Goal: Task Accomplishment & Management: Complete application form

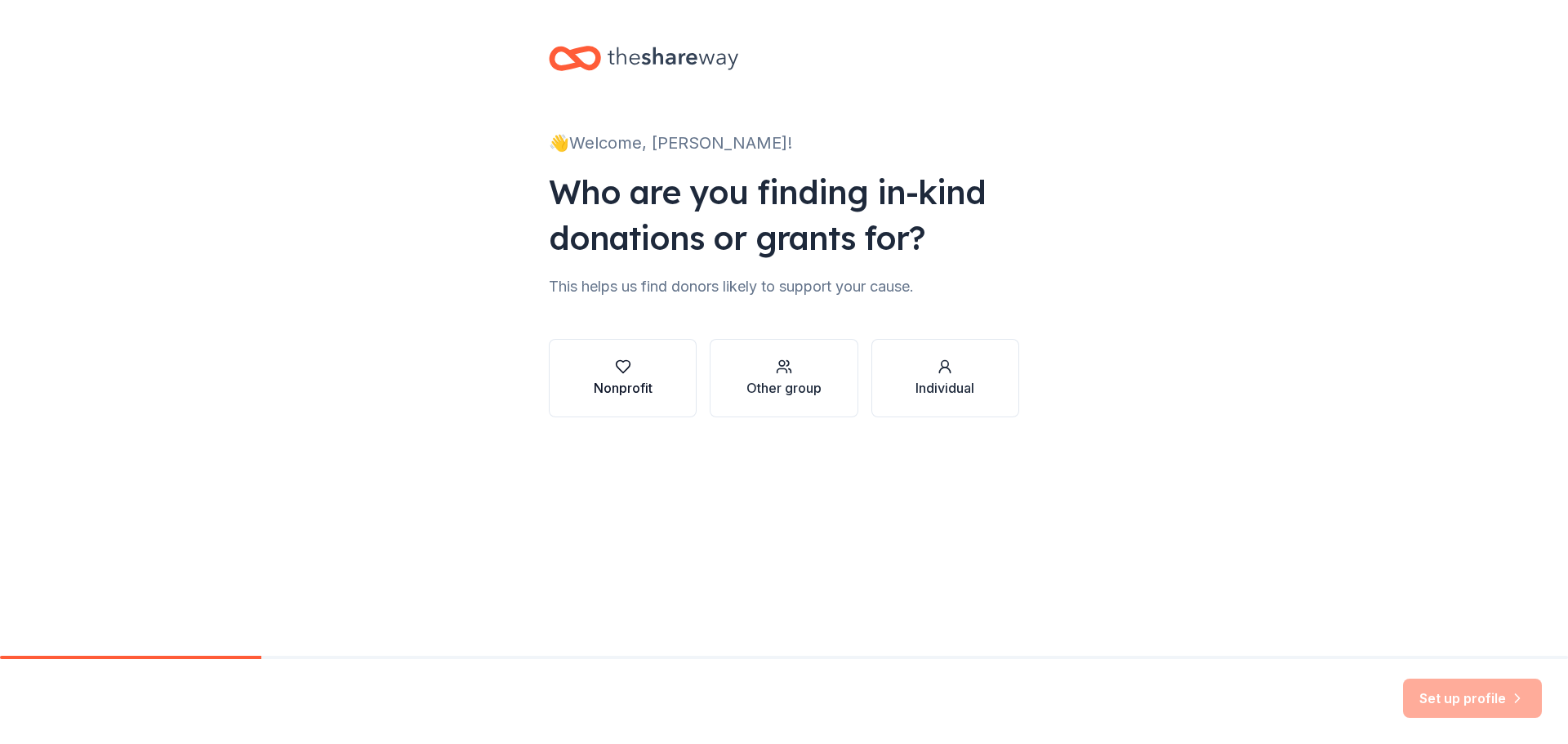
click at [664, 391] on button "Nonprofit" at bounding box center [622, 378] width 148 height 79
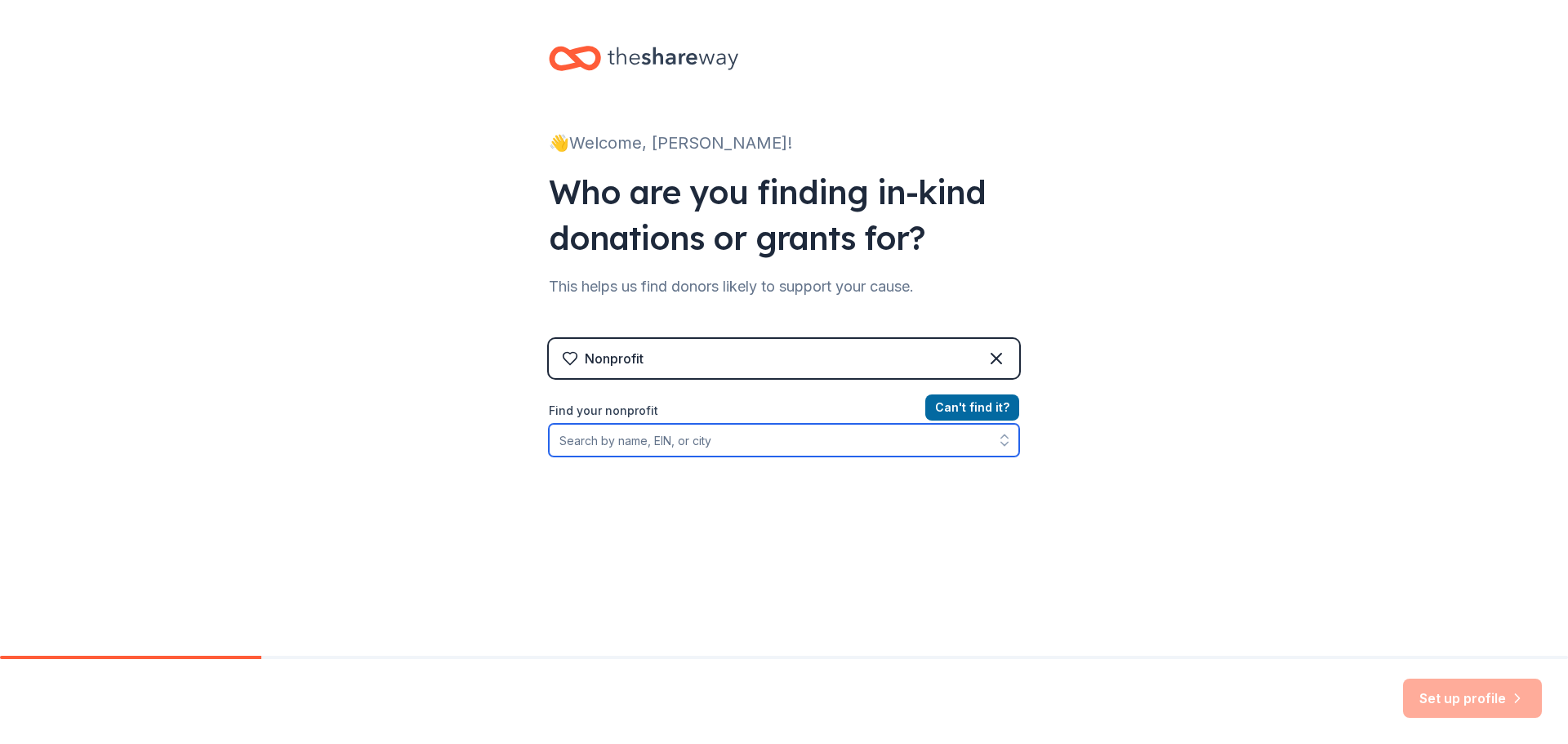
click at [722, 447] on input "Find your nonprofit" at bounding box center [784, 440] width 470 height 33
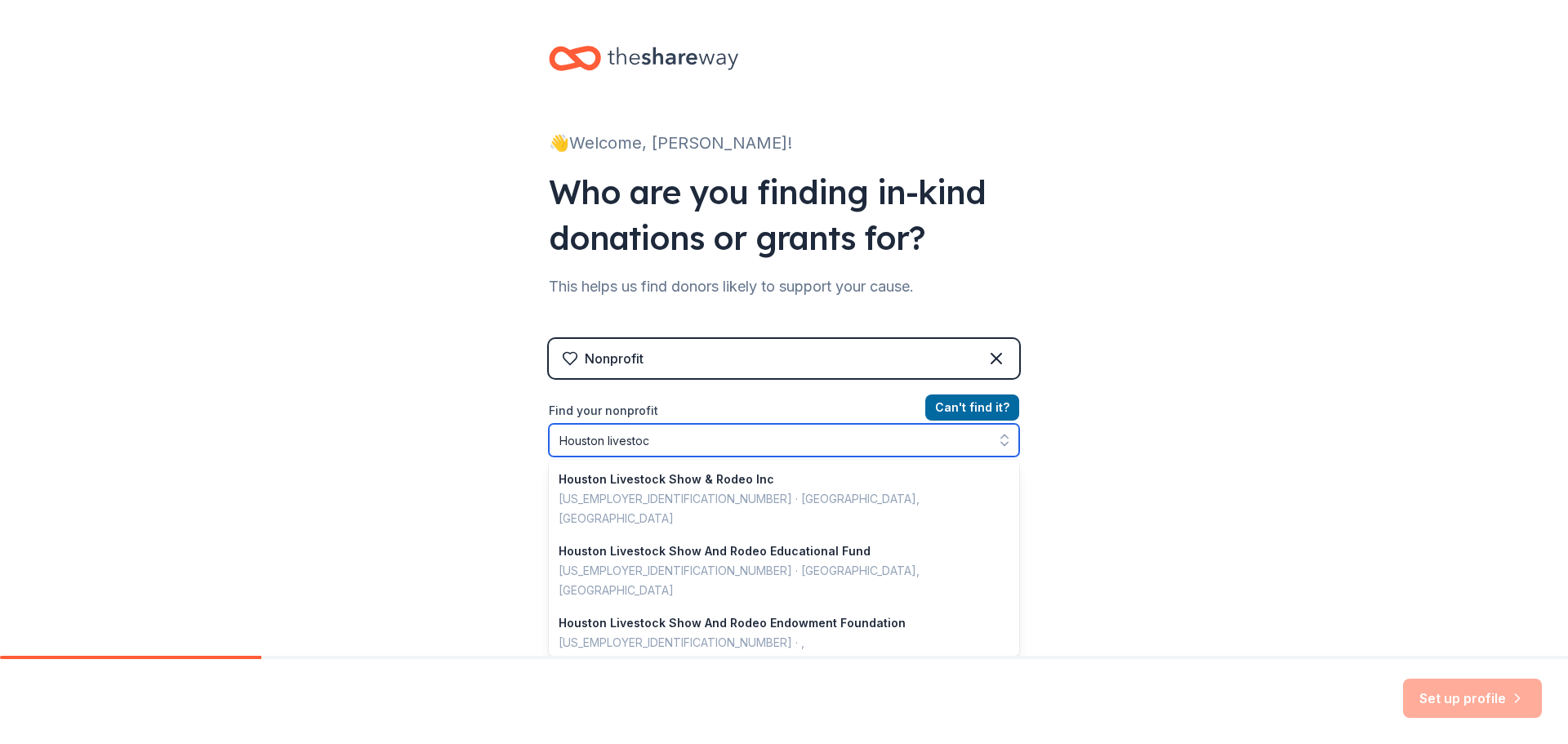
type input "Houston livestock"
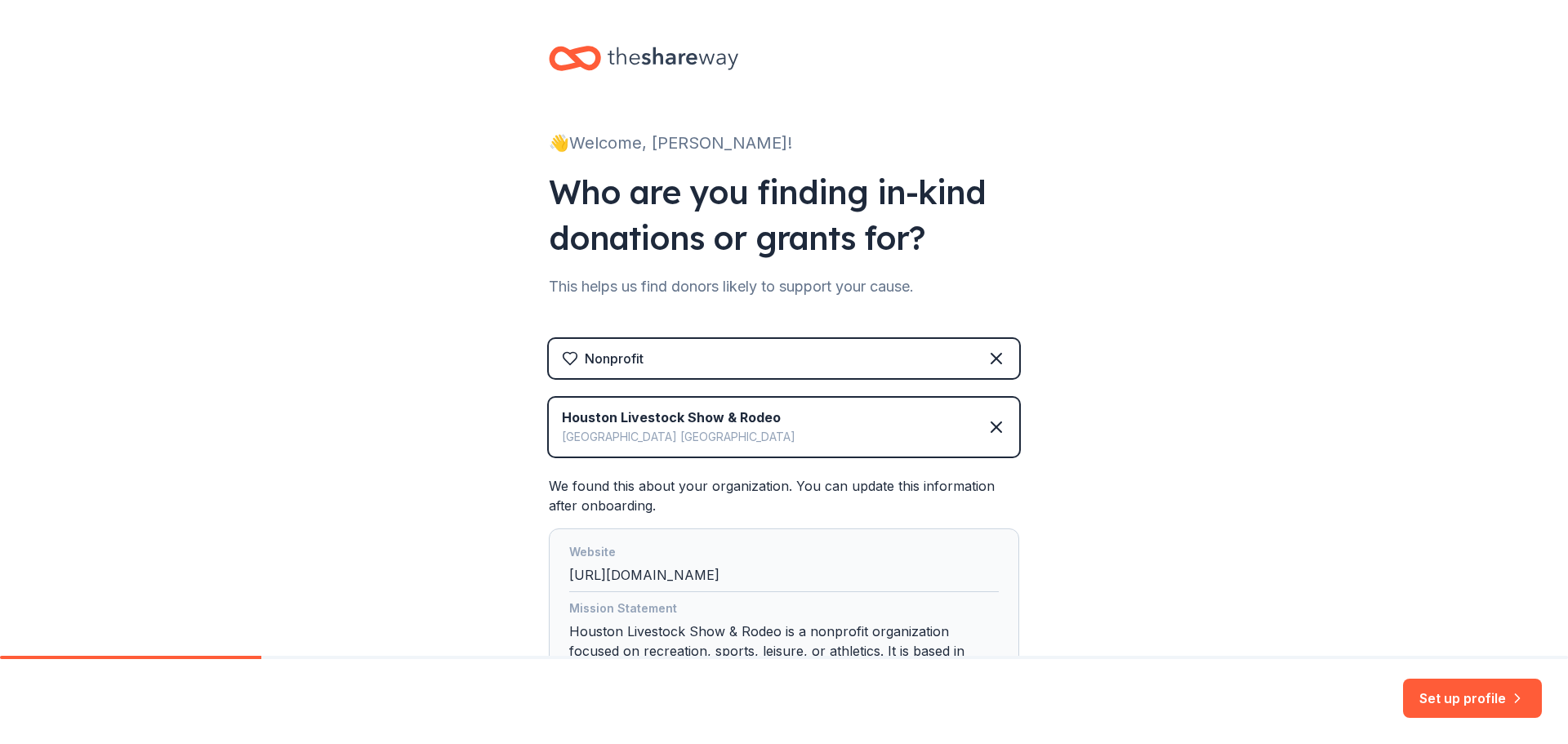
scroll to position [156, 0]
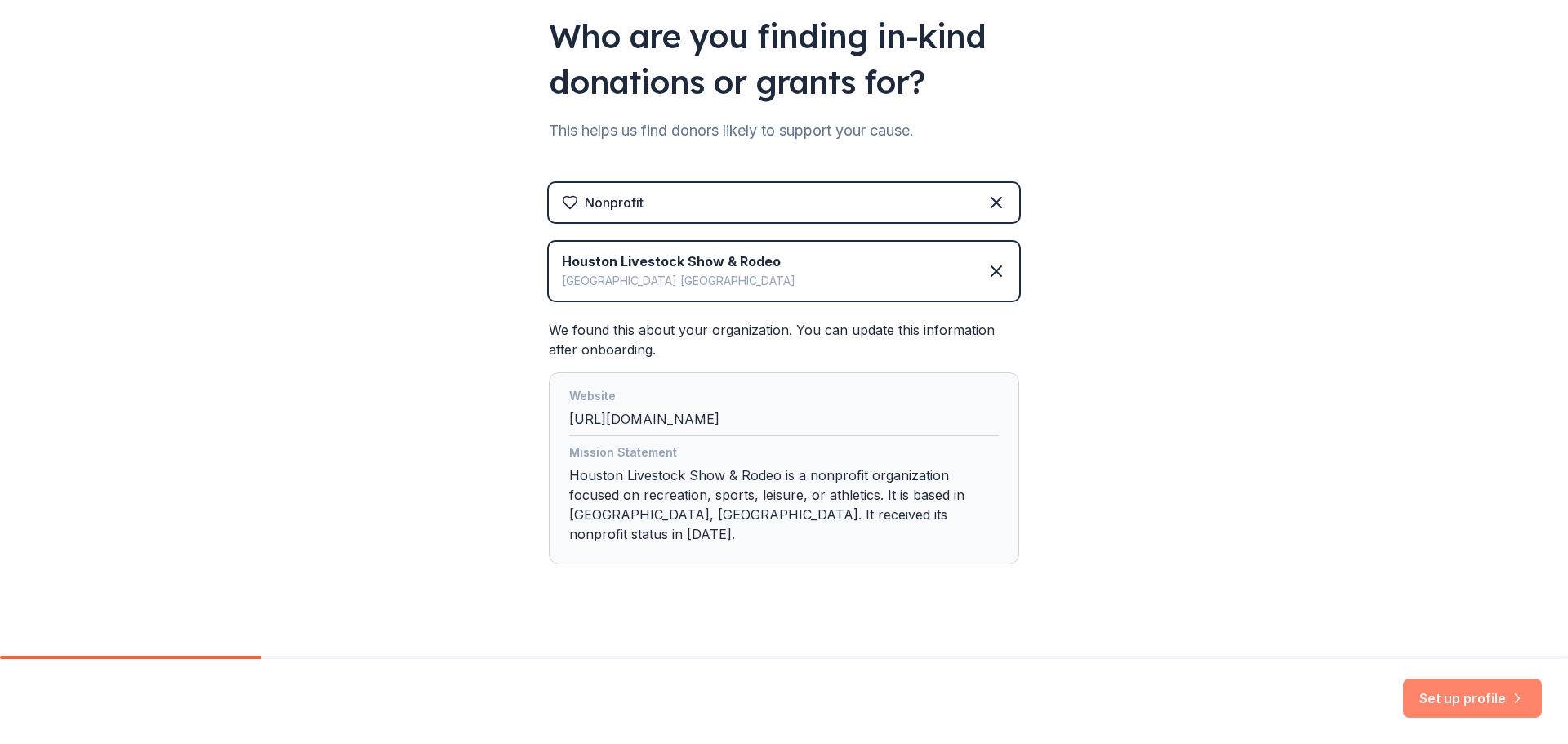
click at [1463, 705] on button "Set up profile" at bounding box center [1471, 698] width 139 height 39
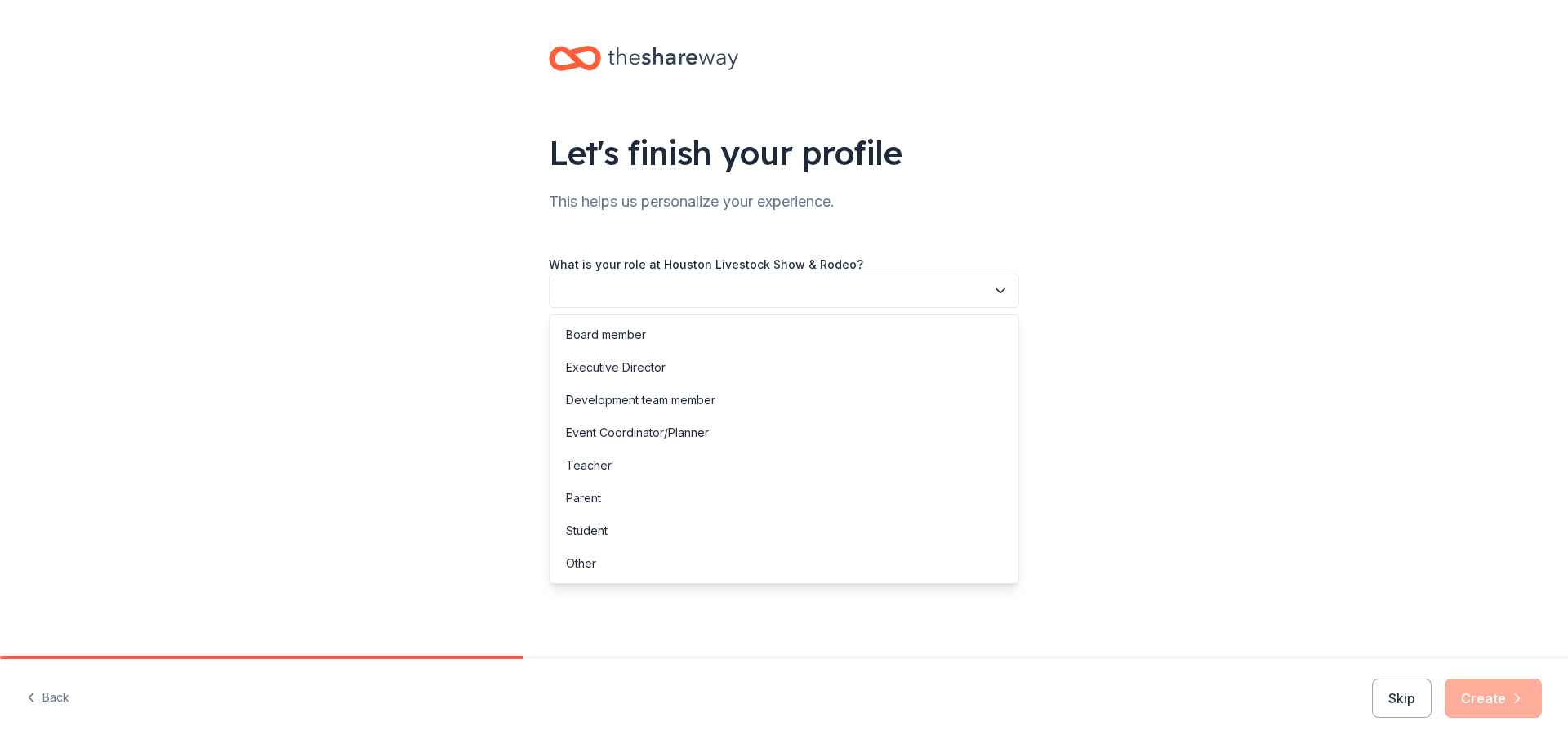
click at [773, 299] on button "button" at bounding box center [784, 291] width 470 height 35
click at [750, 572] on div "Other" at bounding box center [784, 563] width 462 height 33
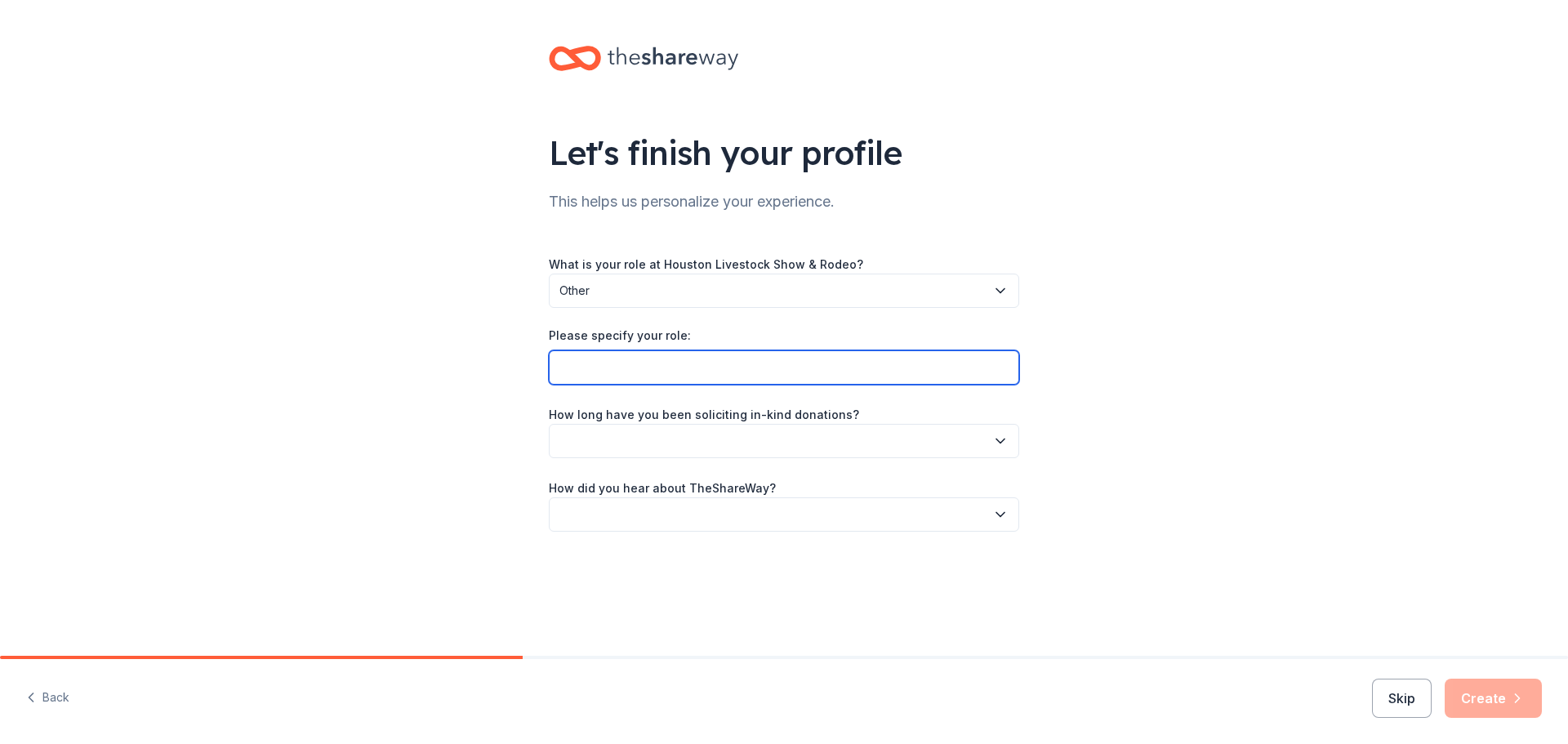
click at [709, 376] on input "Please specify your role:" at bounding box center [784, 368] width 470 height 35
type input "Committee Member"
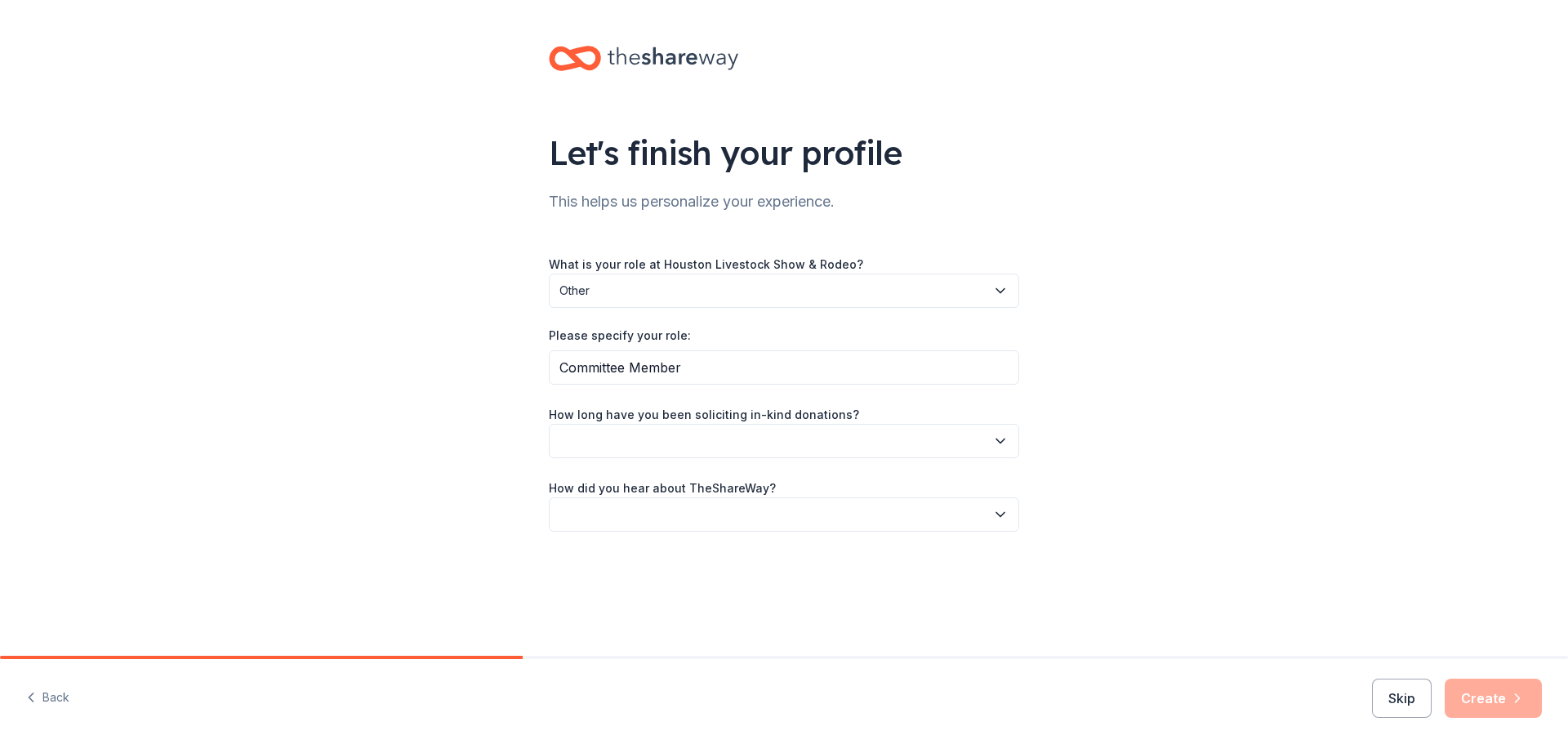
click at [753, 446] on button "button" at bounding box center [784, 441] width 470 height 35
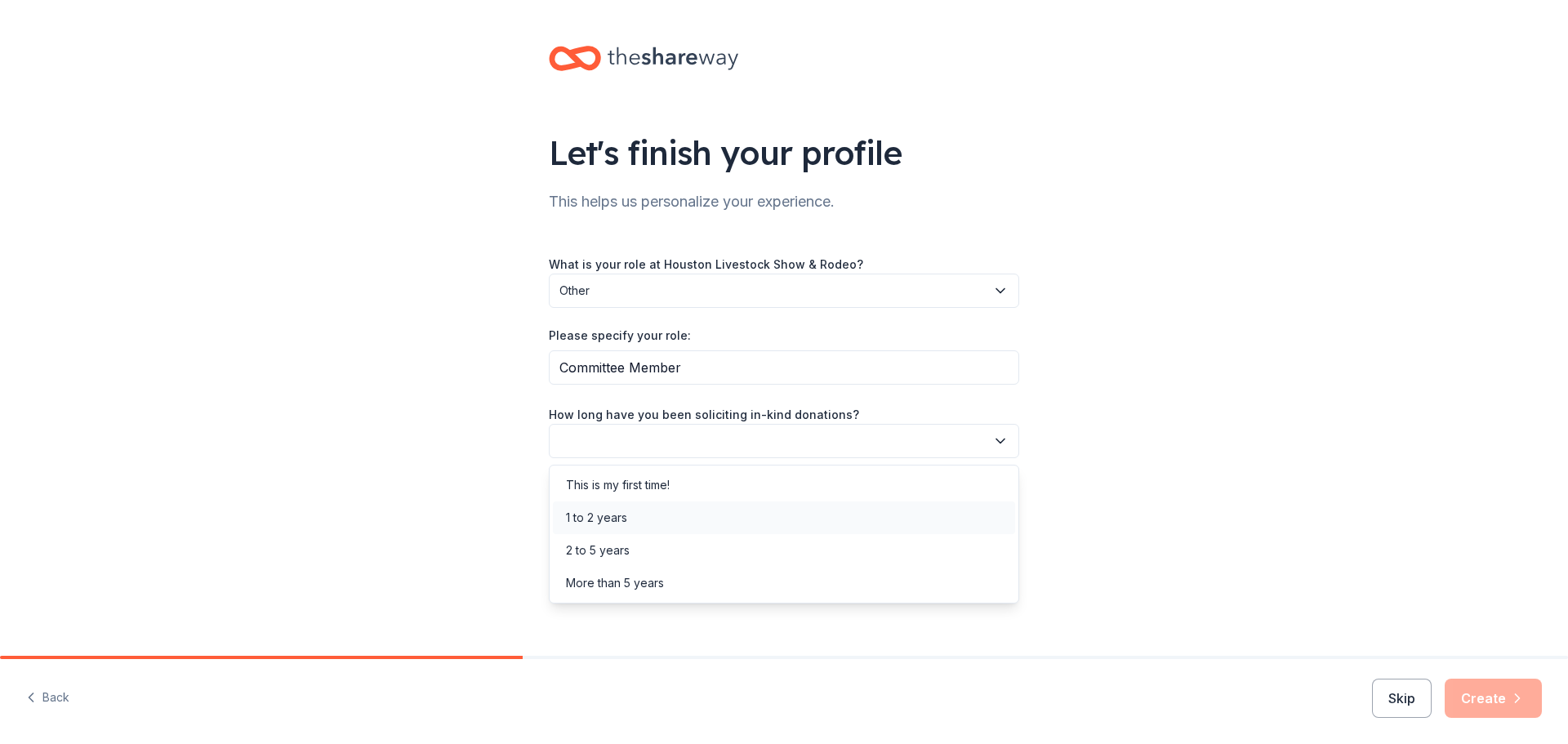
click at [771, 532] on div "1 to 2 years" at bounding box center [784, 517] width 462 height 33
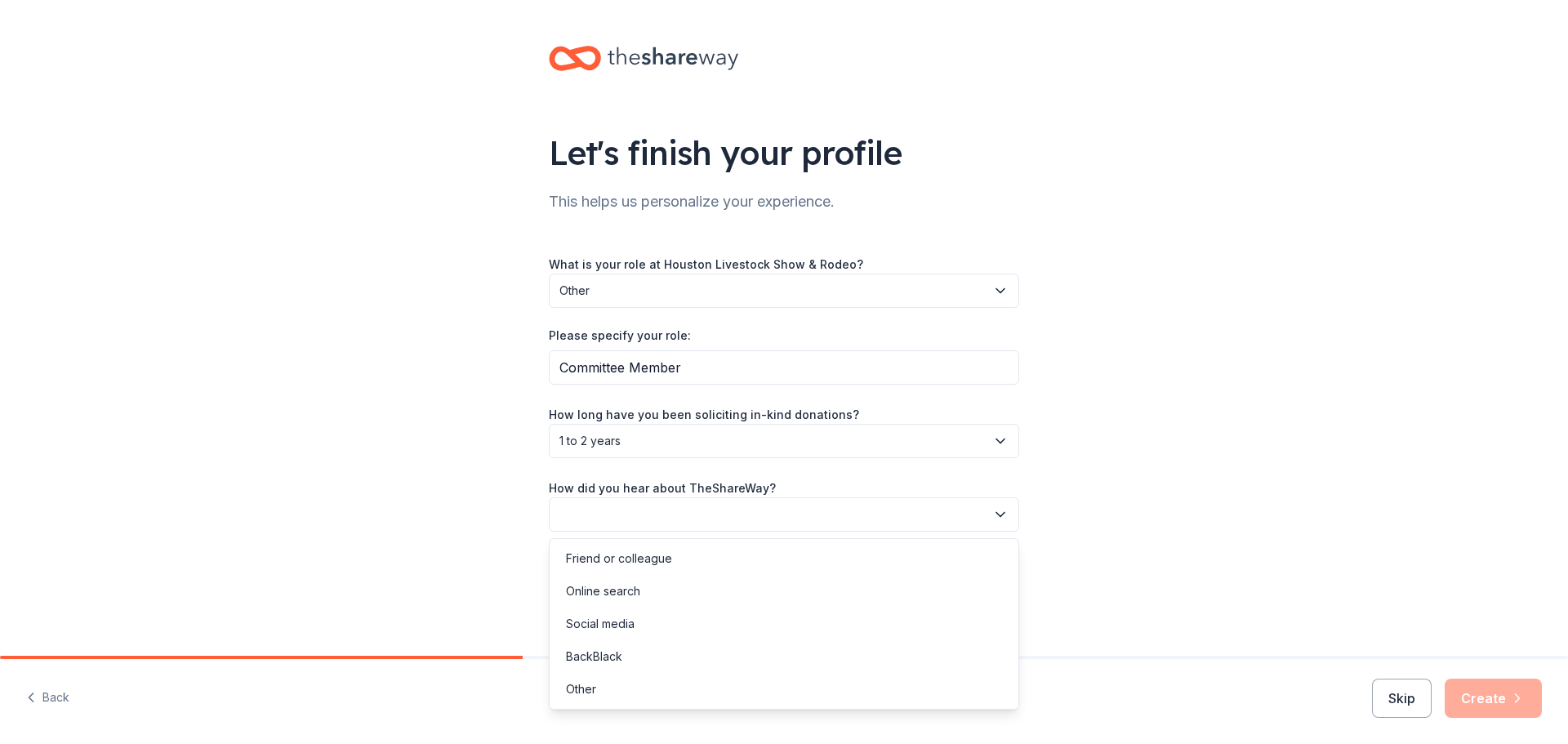
click at [761, 512] on button "button" at bounding box center [784, 515] width 470 height 35
click at [758, 593] on div "Online search" at bounding box center [784, 591] width 462 height 33
click at [1497, 692] on button "Create" at bounding box center [1493, 698] width 97 height 39
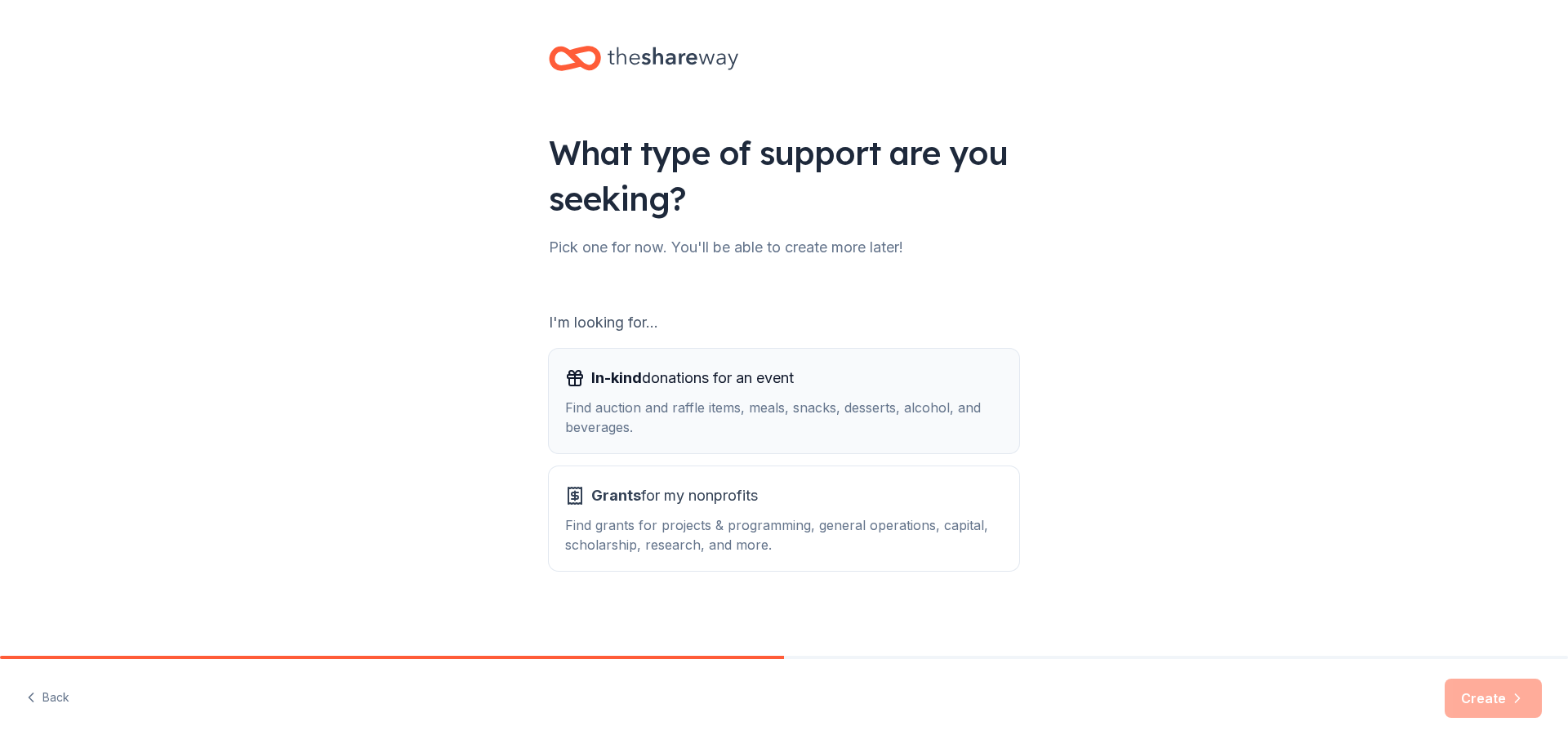
click at [801, 419] on div "Find auction and raffle items, meals, snacks, desserts, alcohol, and beverages." at bounding box center [784, 417] width 437 height 39
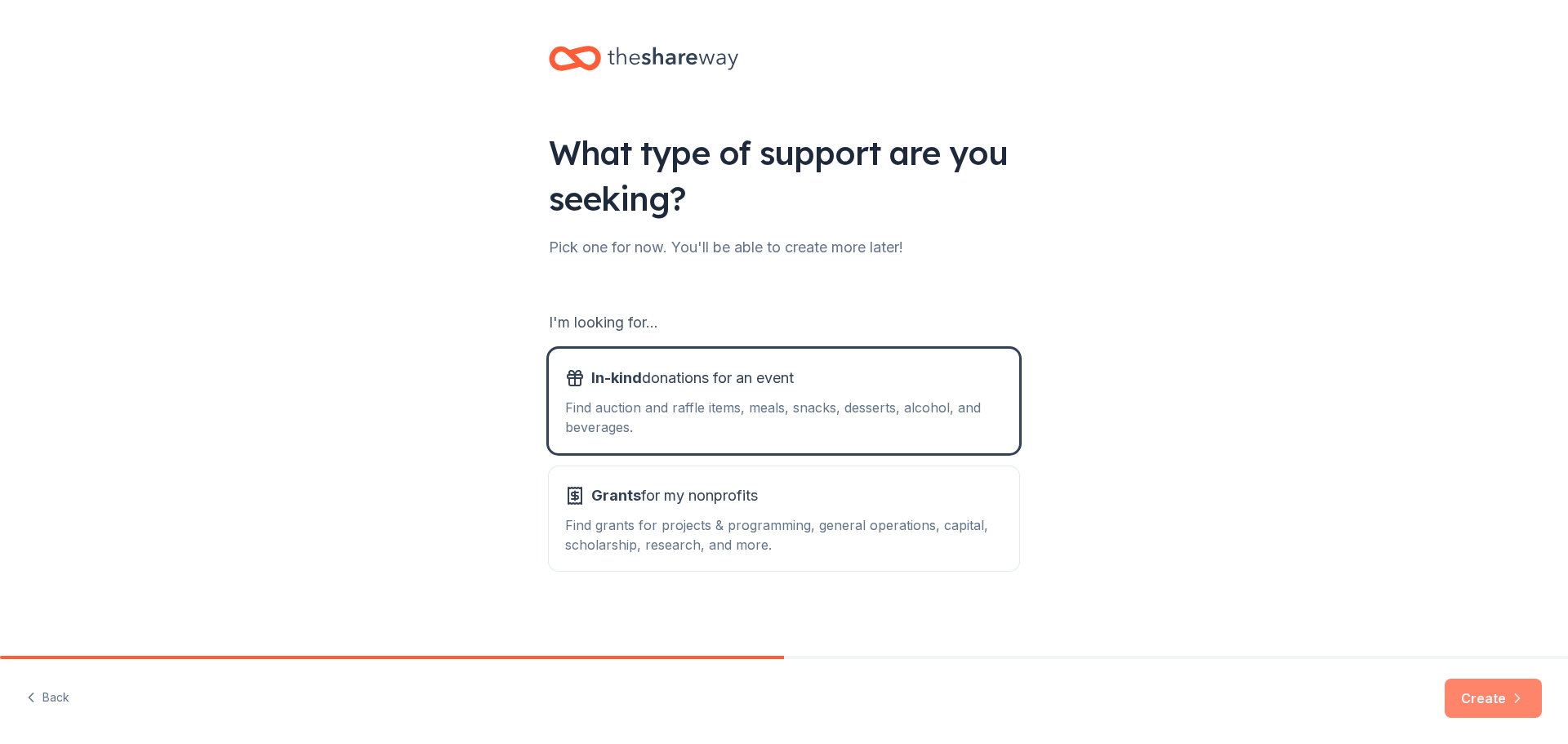
click at [1520, 707] on button "Create" at bounding box center [1493, 698] width 97 height 39
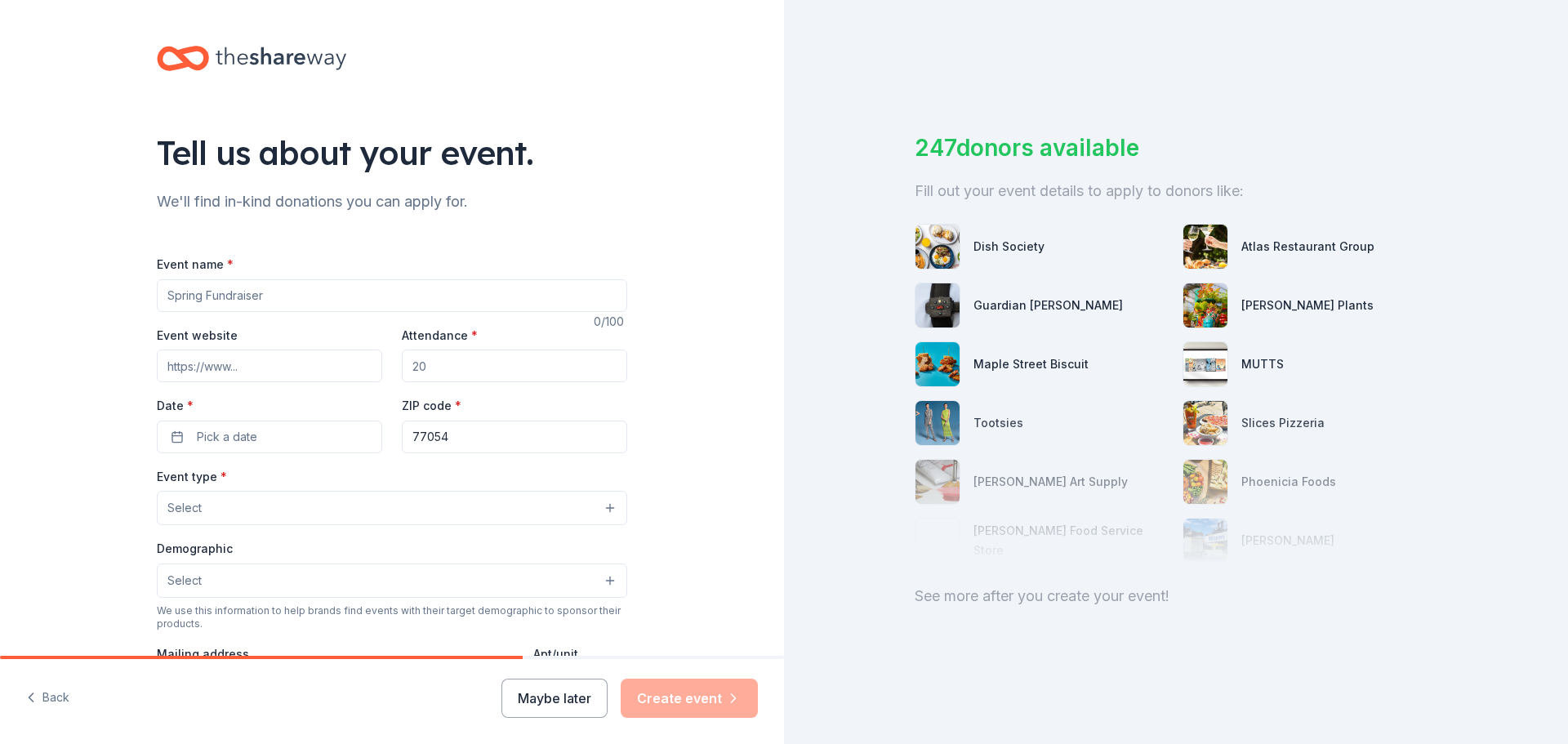
click at [469, 283] on input "Event name *" at bounding box center [391, 295] width 470 height 33
type input "Annual Fundraiser"
click at [493, 375] on input "Attendance *" at bounding box center [514, 366] width 226 height 33
type input "300"
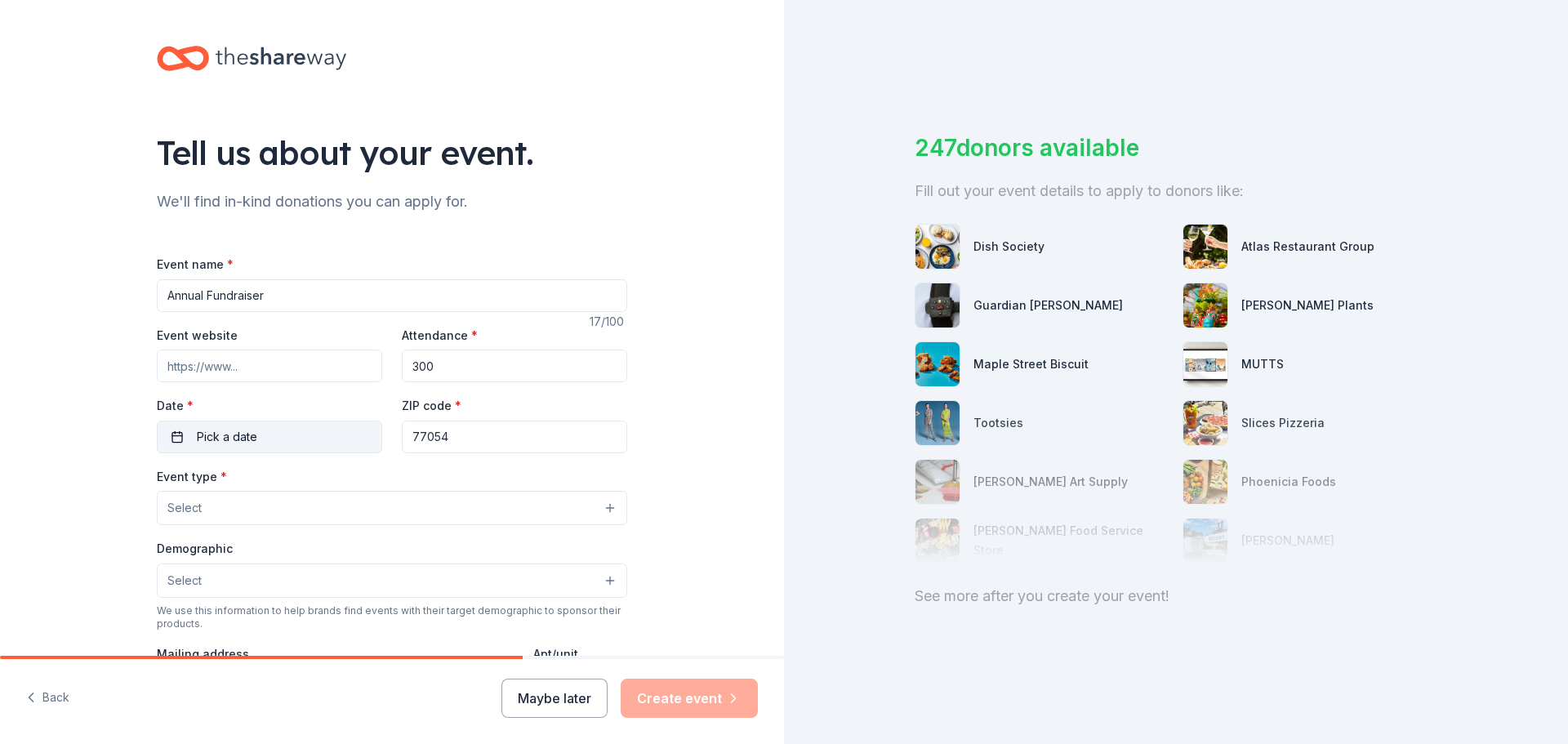
click at [298, 446] on button "Pick a date" at bounding box center [269, 437] width 226 height 33
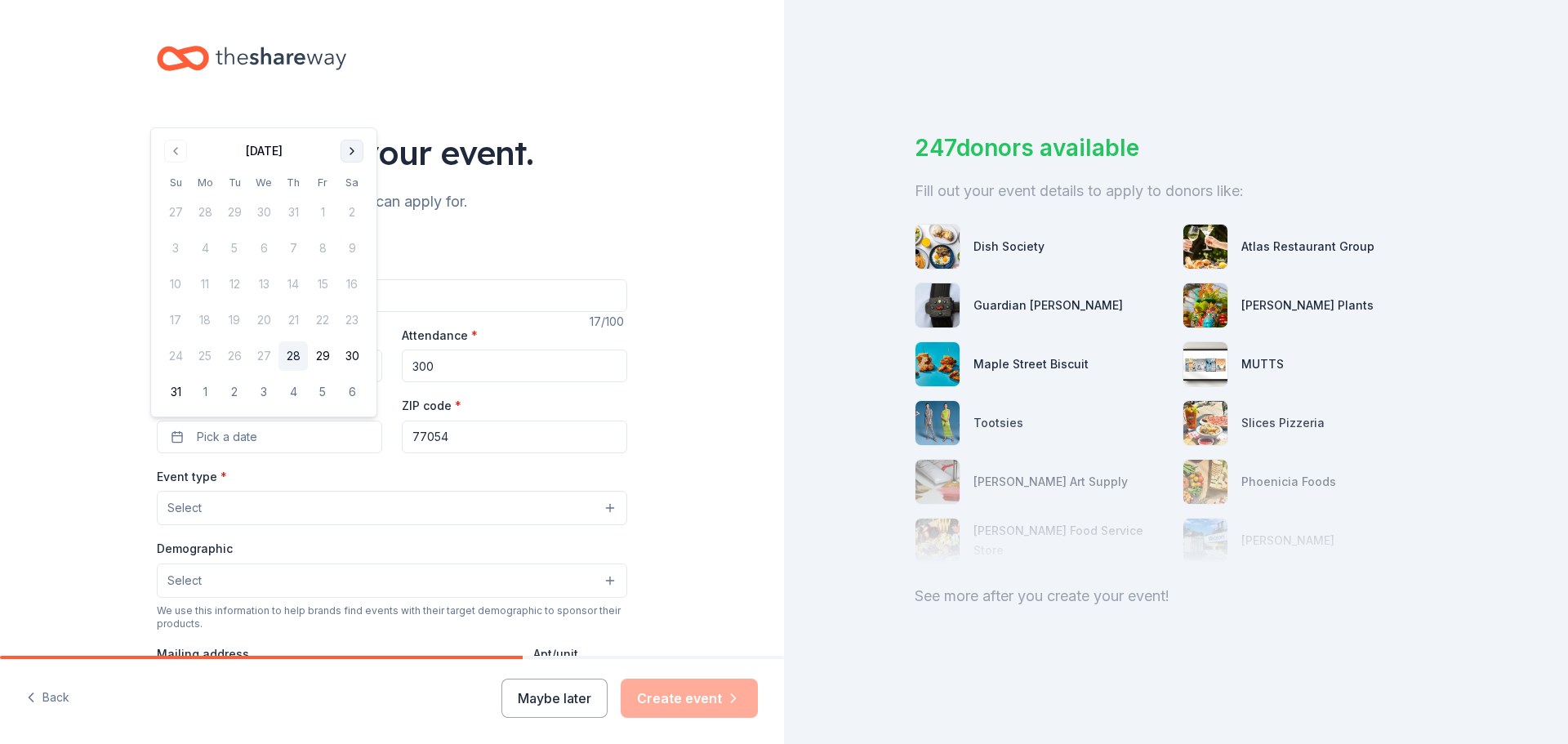
click at [355, 143] on button "Go to next month" at bounding box center [352, 151] width 23 height 23
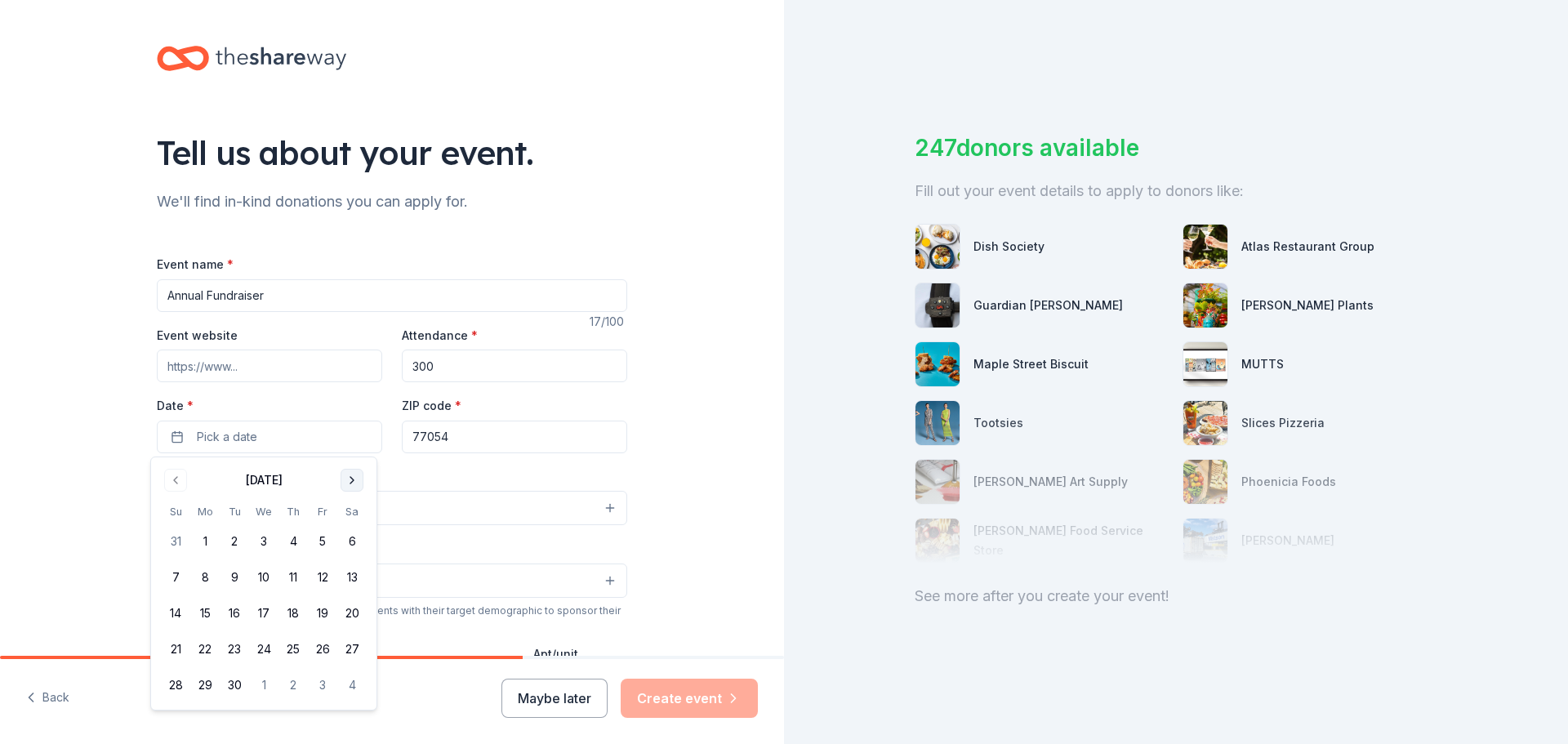
click at [354, 491] on button "Go to next month" at bounding box center [352, 480] width 23 height 23
click at [181, 486] on button "Go to previous month" at bounding box center [175, 480] width 23 height 23
click at [239, 688] on button "30" at bounding box center [234, 685] width 29 height 29
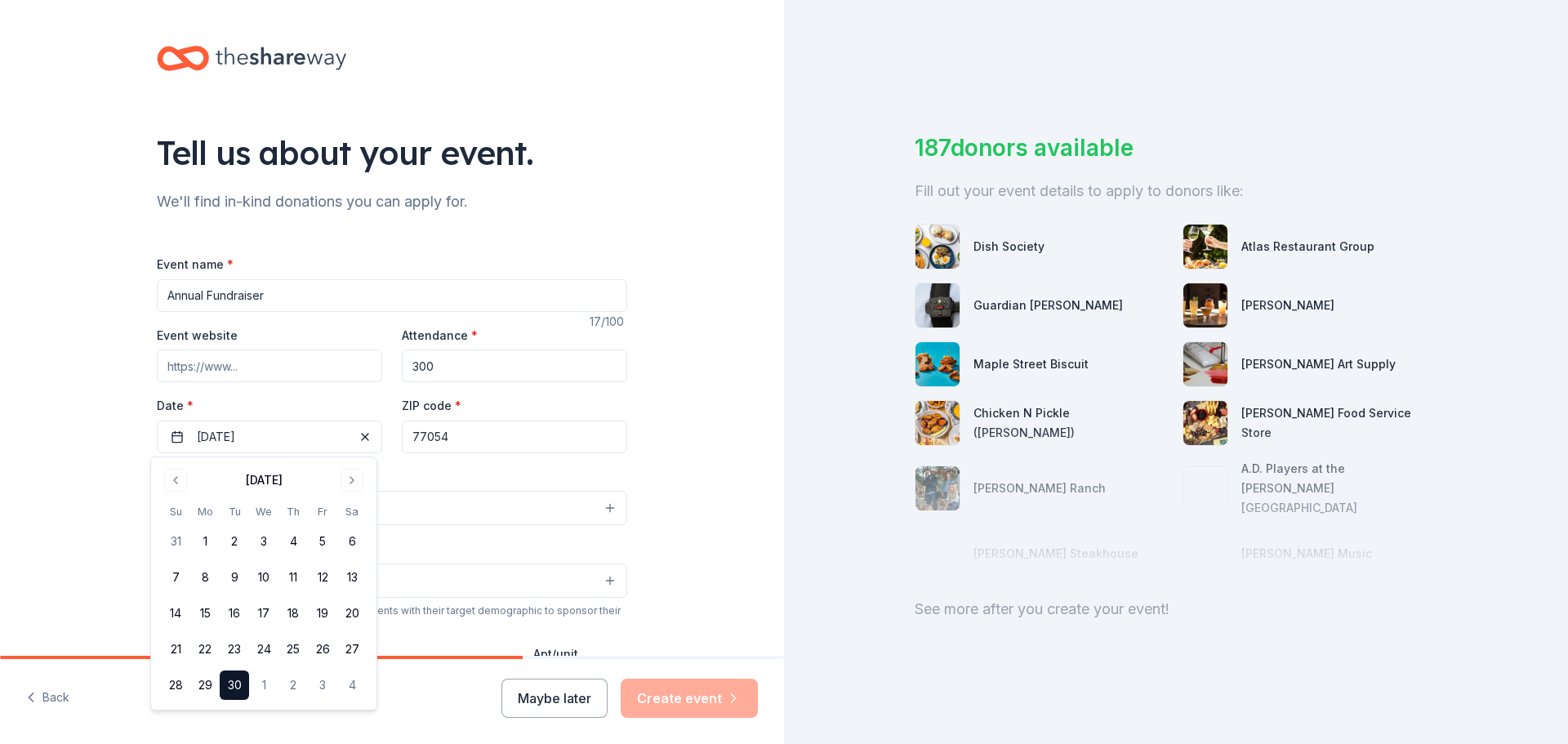
click at [540, 468] on div "Event type * Select" at bounding box center [391, 496] width 470 height 59
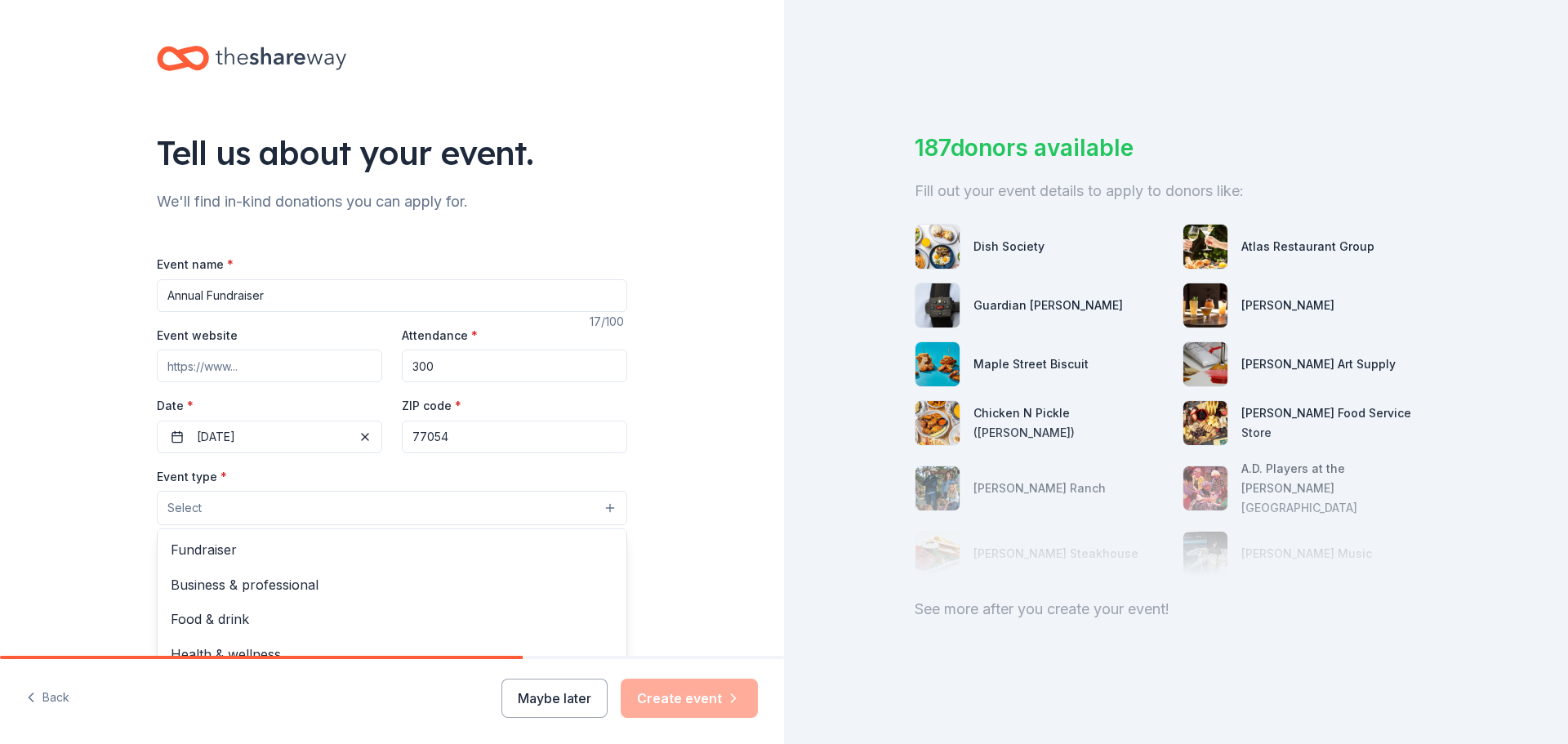
click at [456, 512] on button "Select" at bounding box center [391, 508] width 470 height 35
drag, startPoint x: 785, startPoint y: 327, endPoint x: 790, endPoint y: 375, distance: 48.3
click at [790, 383] on div "Tell us about your event. We'll find in-kind donations you can apply for. Event…" at bounding box center [784, 372] width 1568 height 744
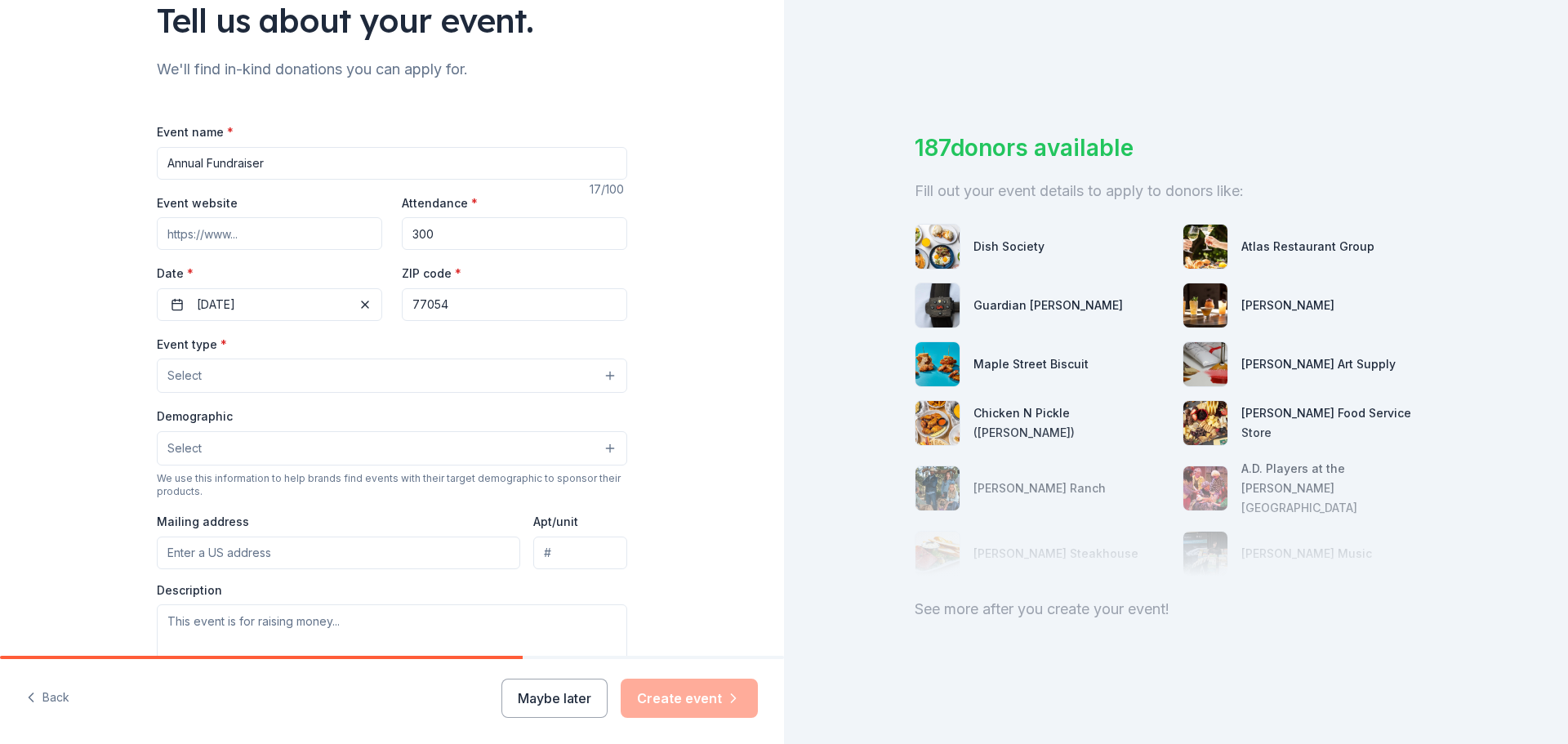
scroll to position [150, 0]
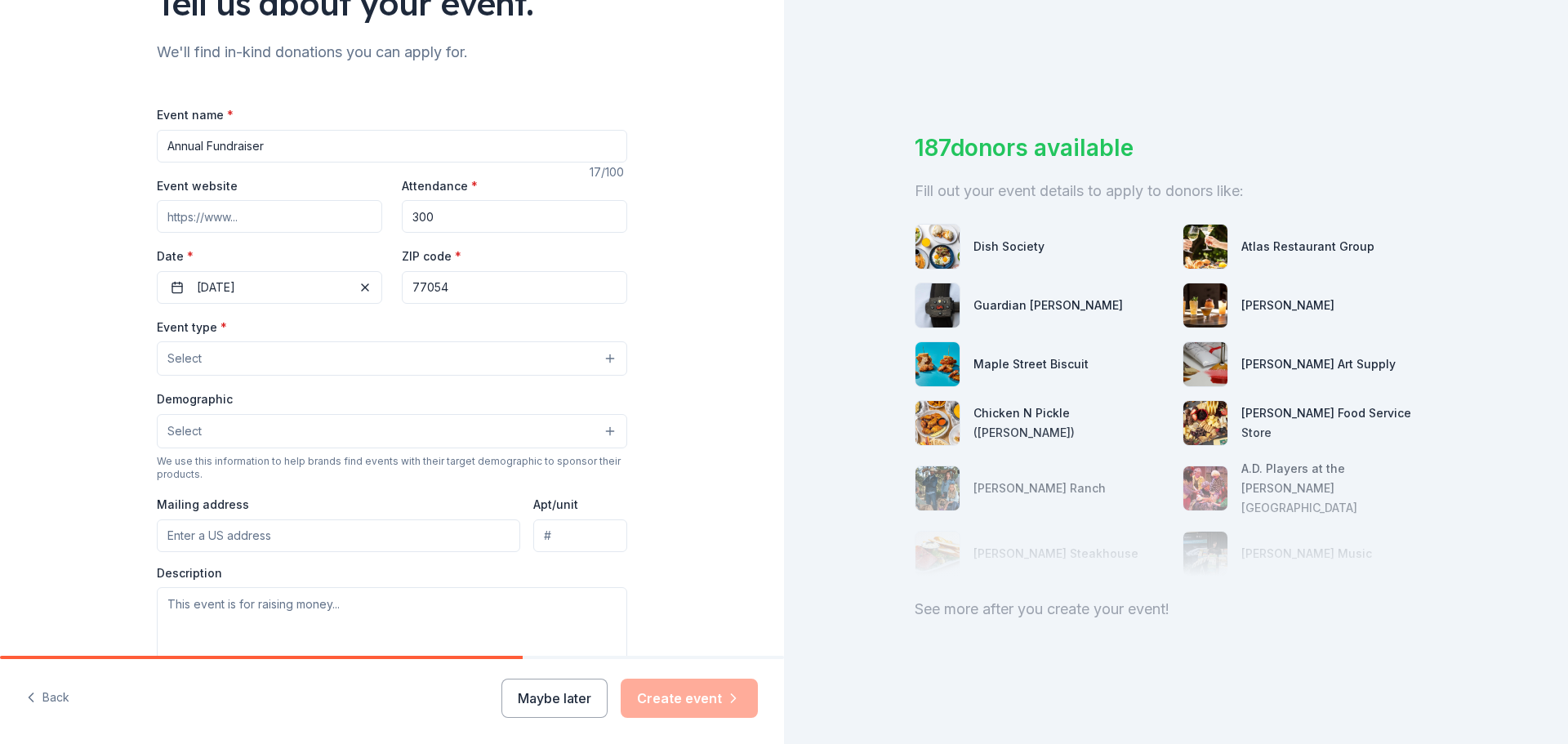
click at [386, 358] on button "Select" at bounding box center [391, 358] width 470 height 35
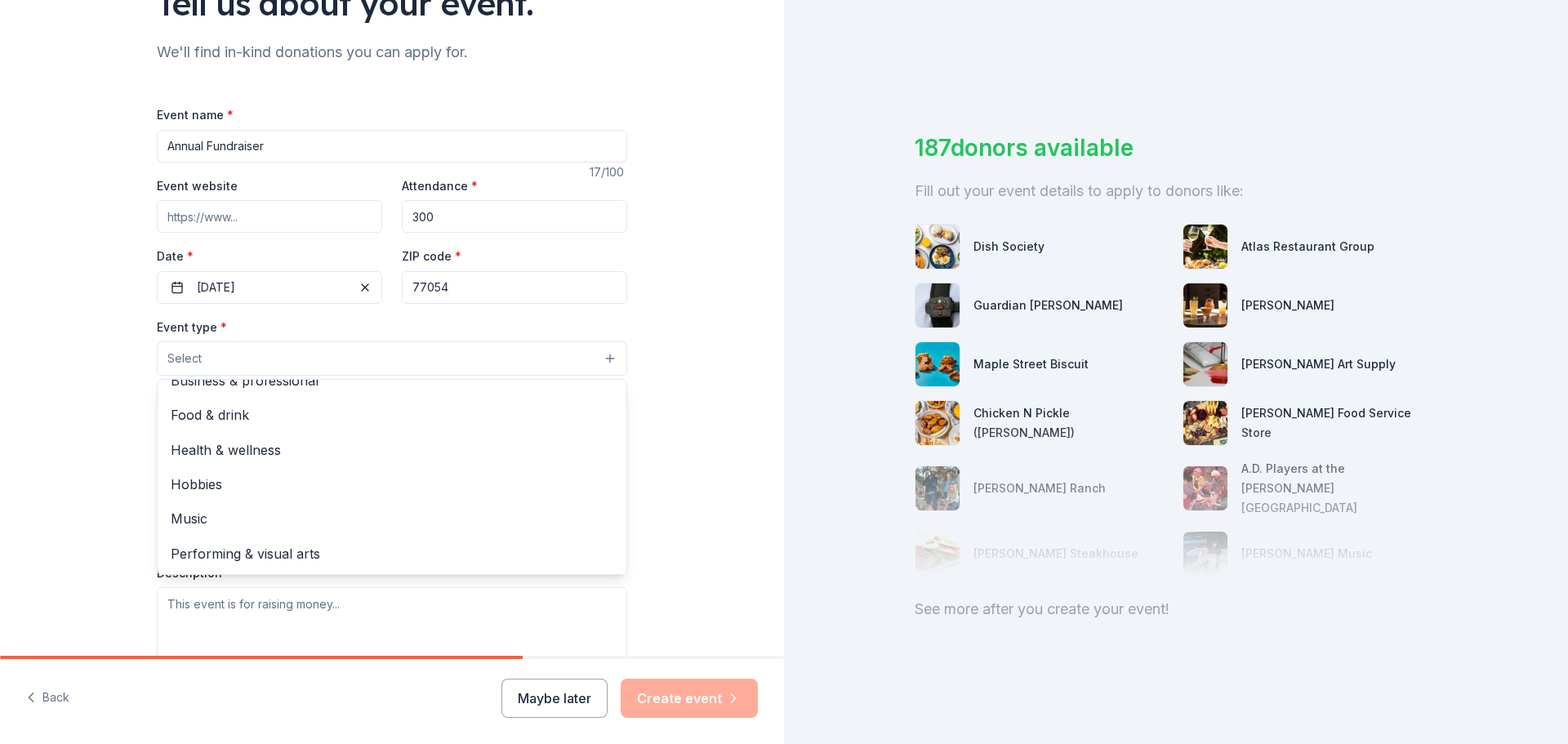
scroll to position [0, 0]
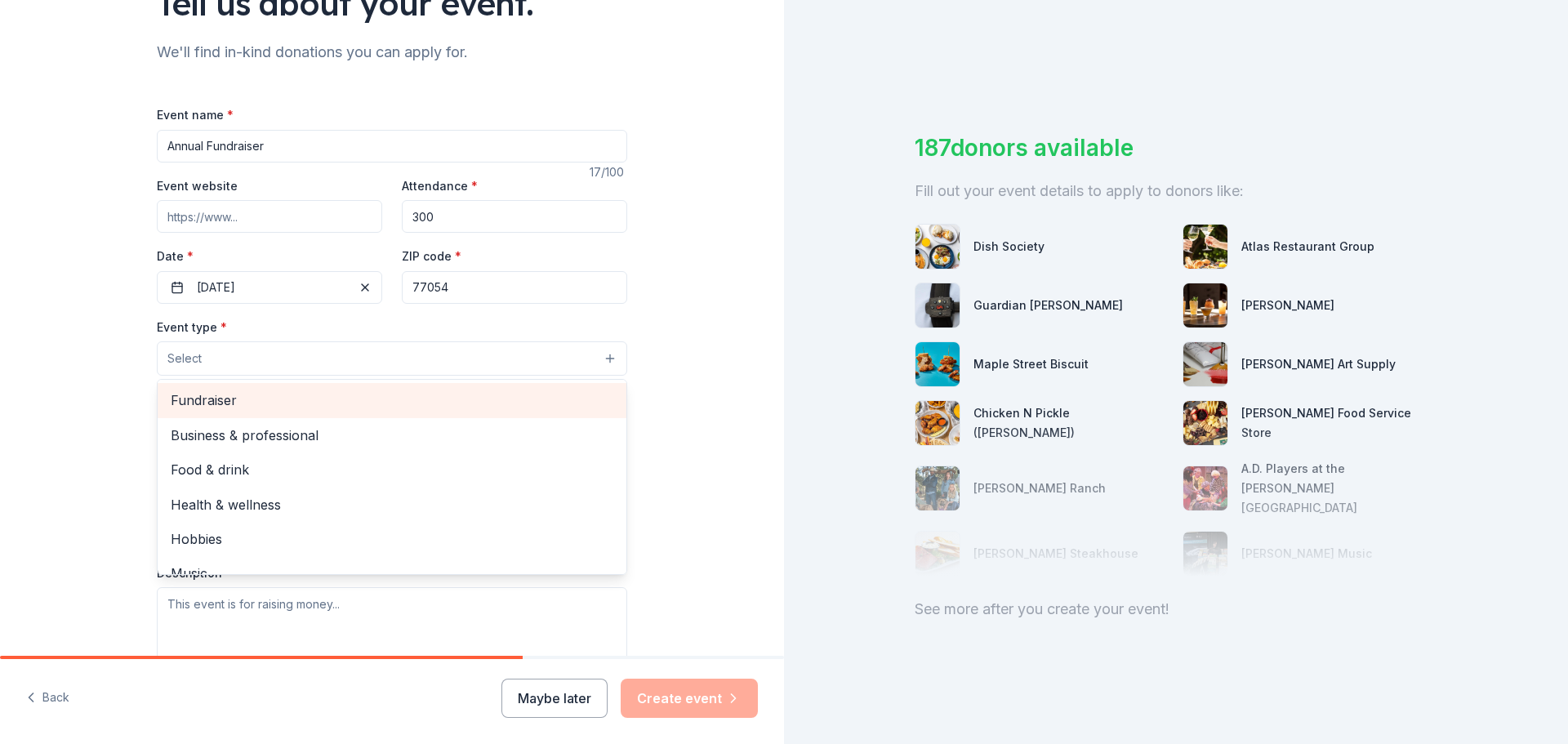
click at [467, 404] on span "Fundraiser" at bounding box center [392, 400] width 443 height 21
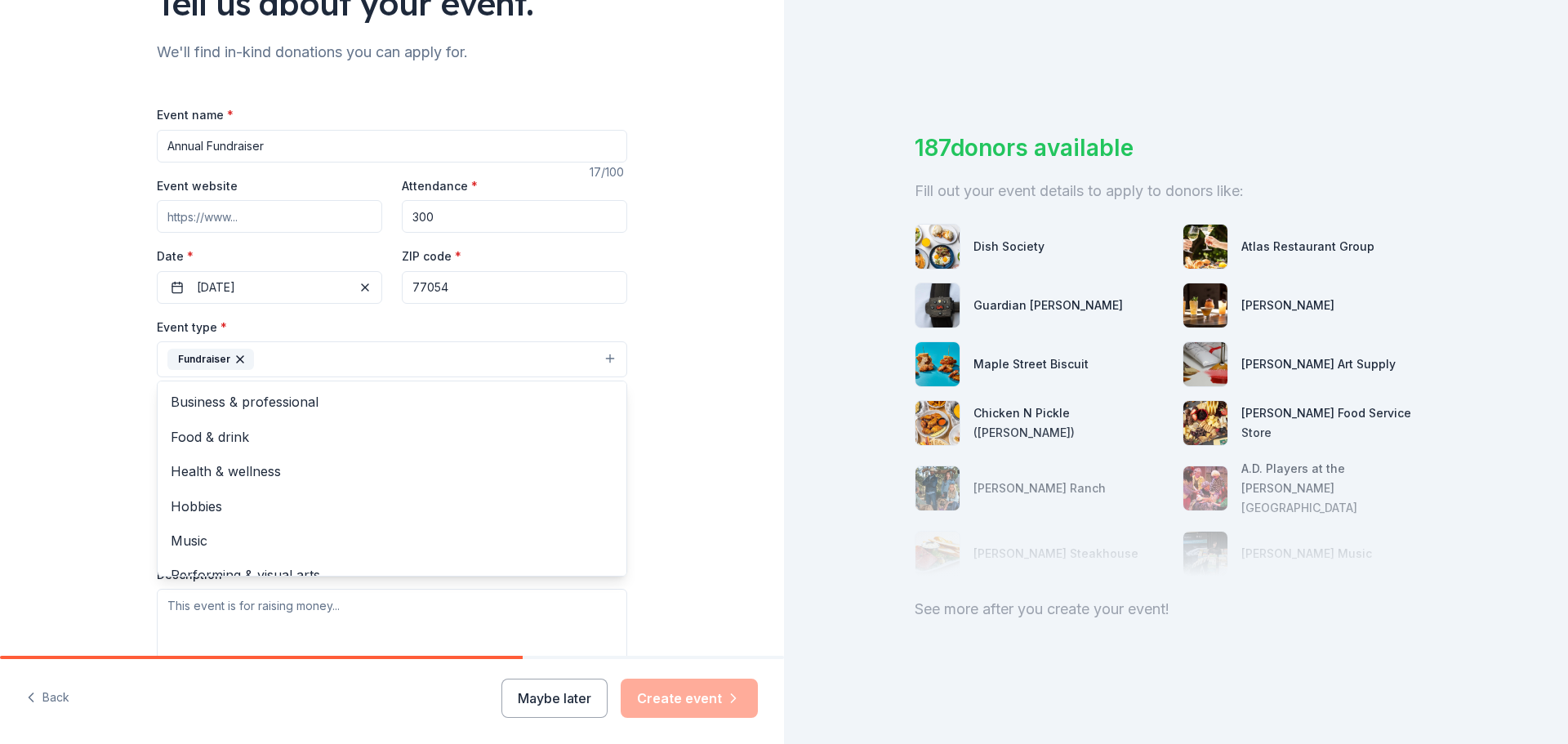
click at [712, 476] on div "Tell us about your event. We'll find in-kind donations you can apply for. Event…" at bounding box center [391, 394] width 784 height 1089
click at [481, 444] on button "Select" at bounding box center [391, 432] width 470 height 35
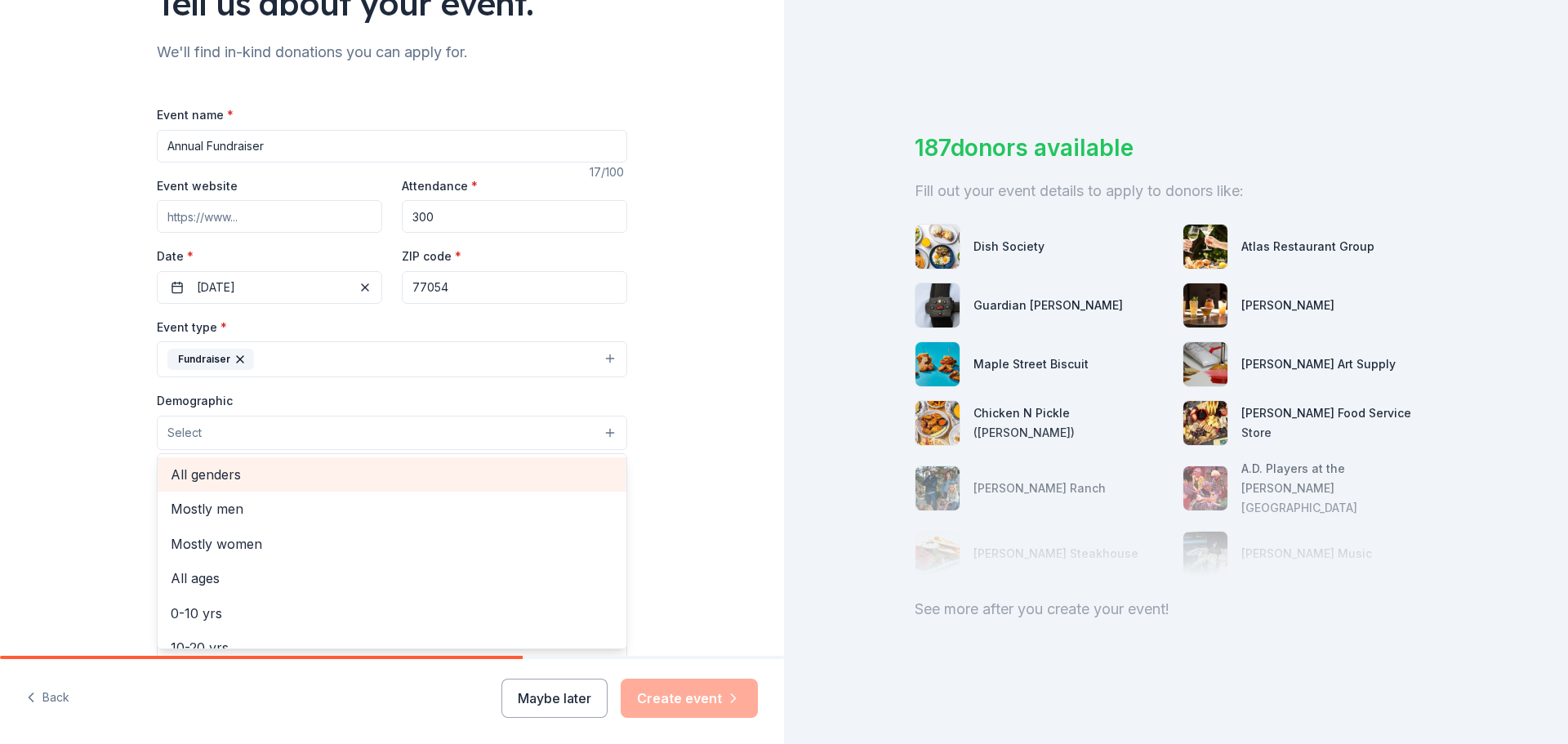
click at [503, 472] on span "All genders" at bounding box center [392, 475] width 443 height 21
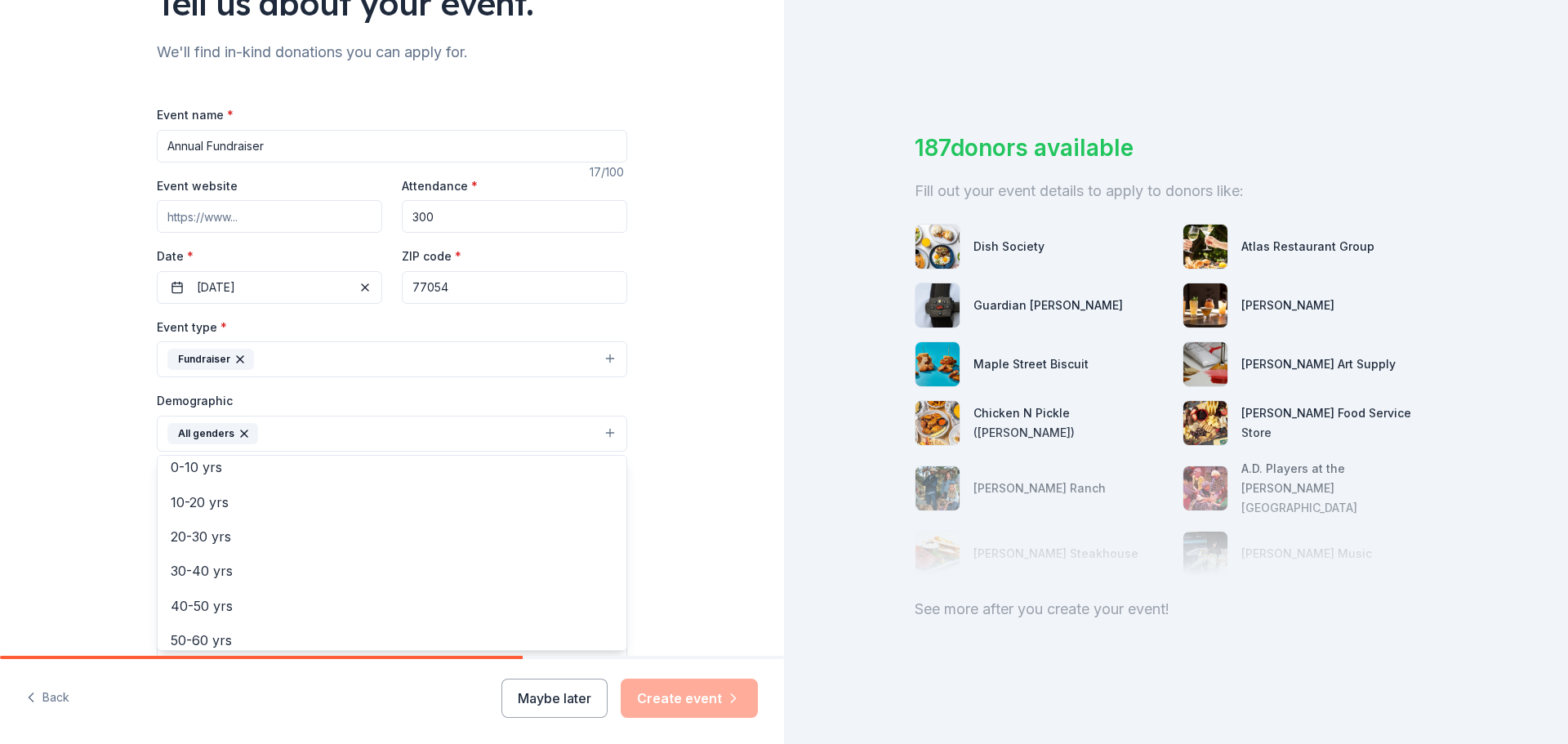
scroll to position [130, 0]
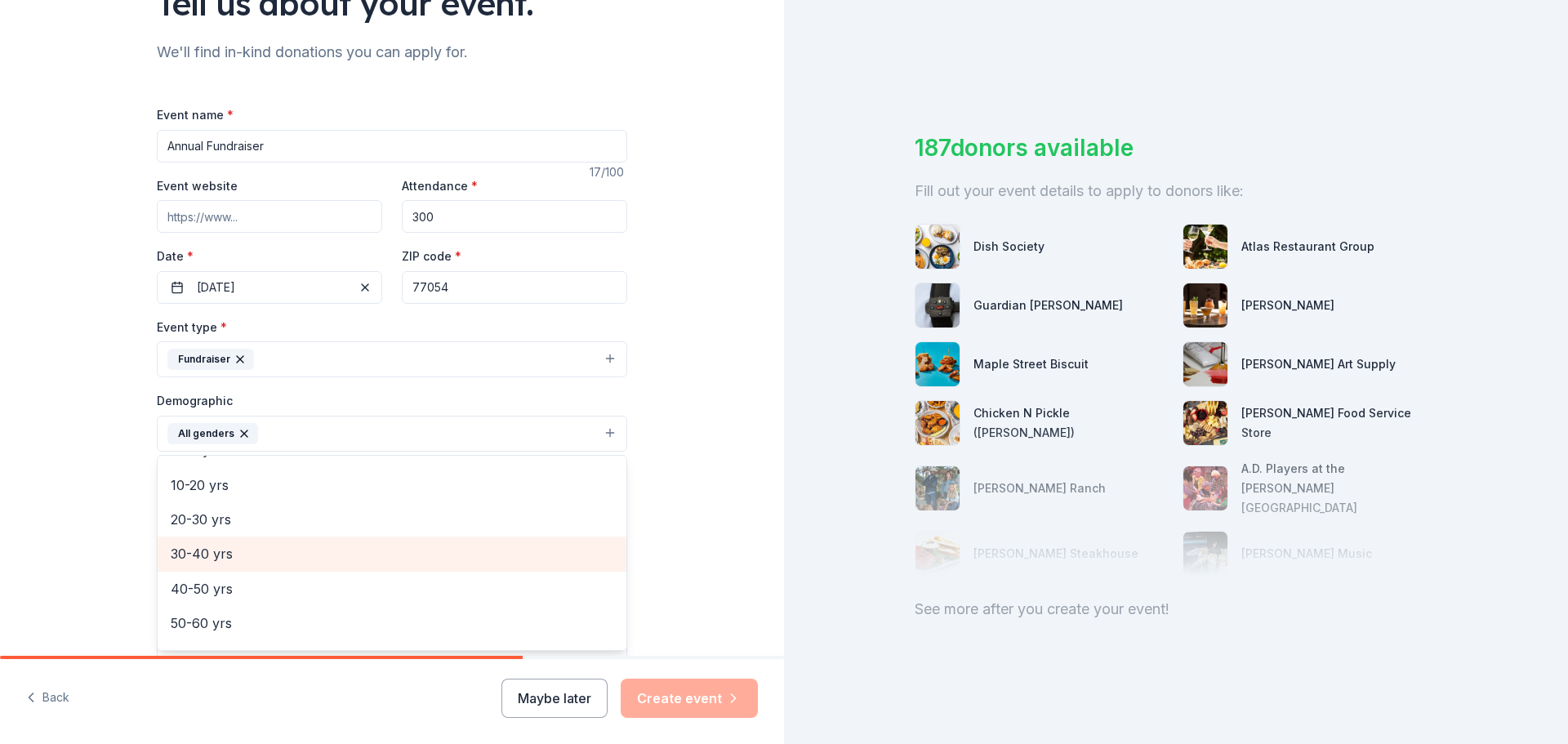
click at [540, 556] on span "30-40 yrs" at bounding box center [392, 554] width 443 height 21
click at [532, 570] on div "40-50 yrs" at bounding box center [391, 554] width 468 height 35
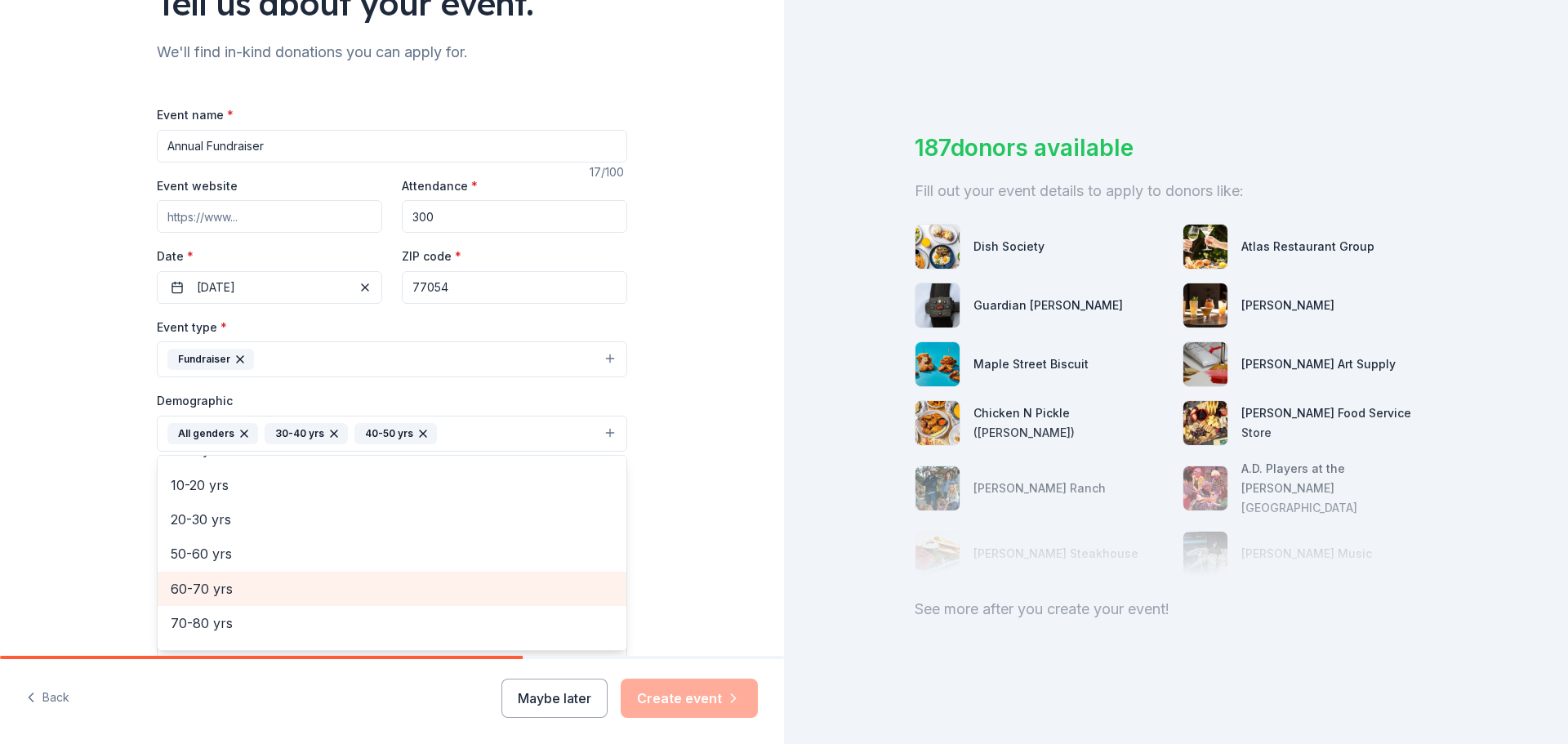
click at [529, 581] on span "60-70 yrs" at bounding box center [392, 589] width 443 height 21
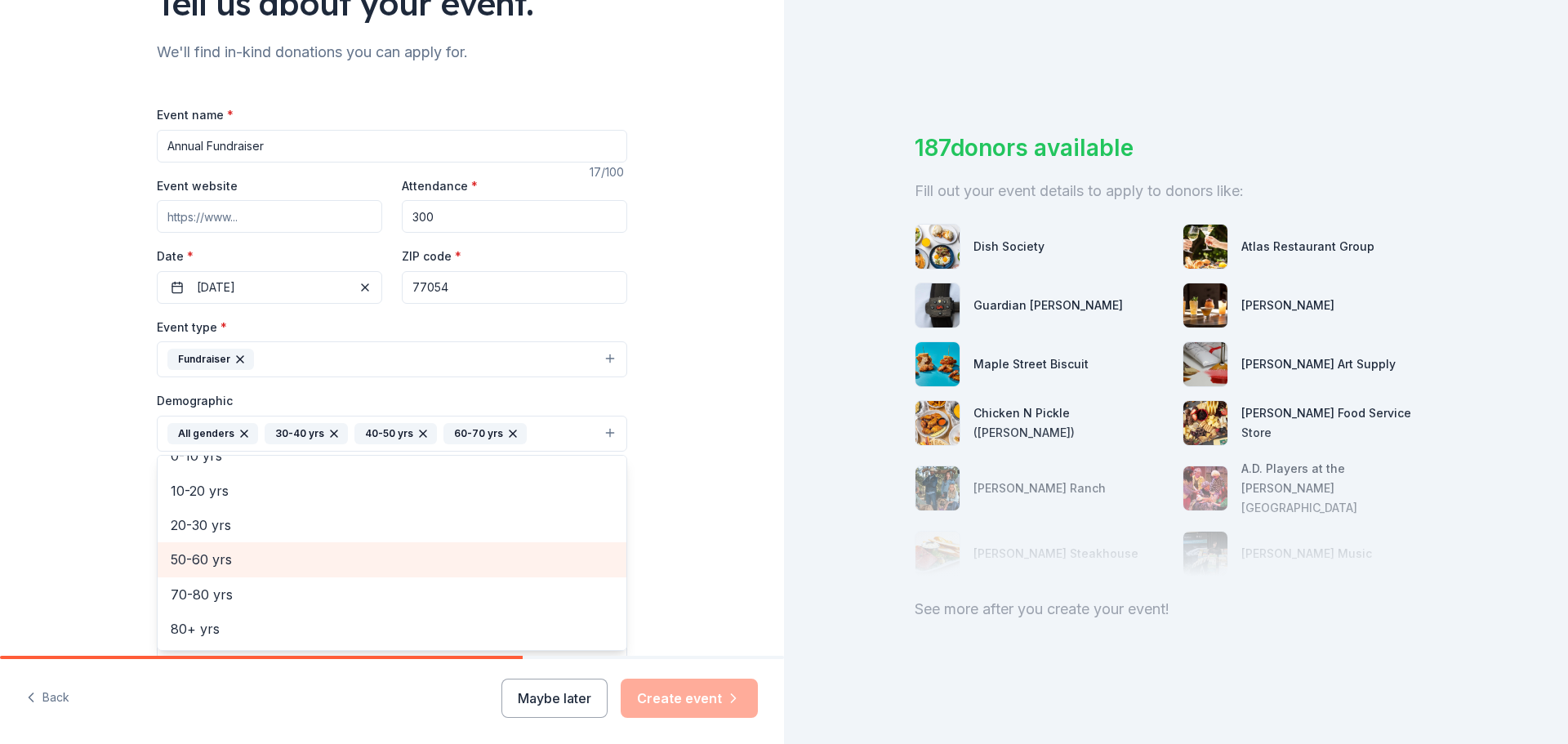
click at [523, 566] on span "50-60 yrs" at bounding box center [392, 560] width 443 height 21
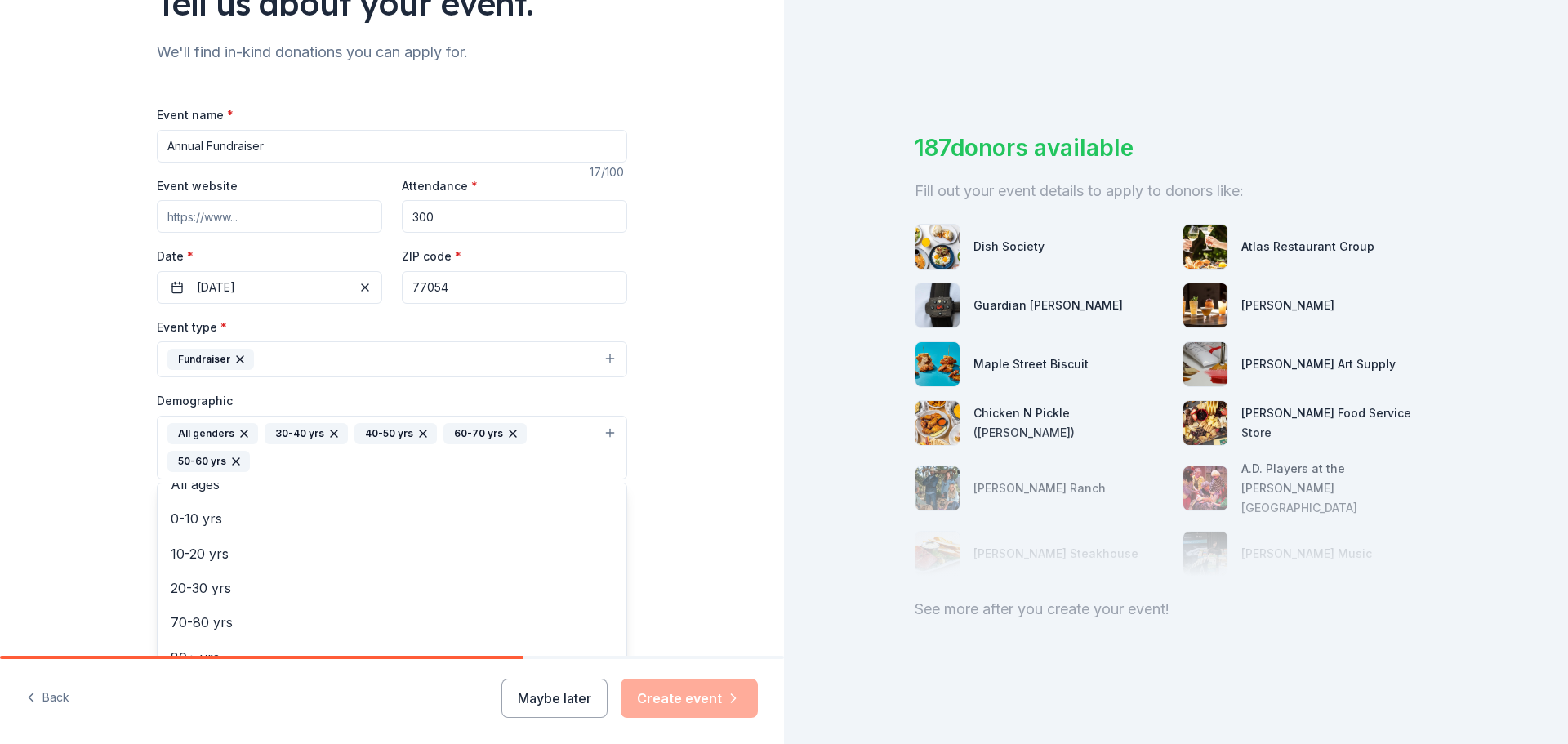
click at [753, 418] on div "Tell us about your event. We'll find in-kind donations you can apply for. Event…" at bounding box center [391, 409] width 784 height 1118
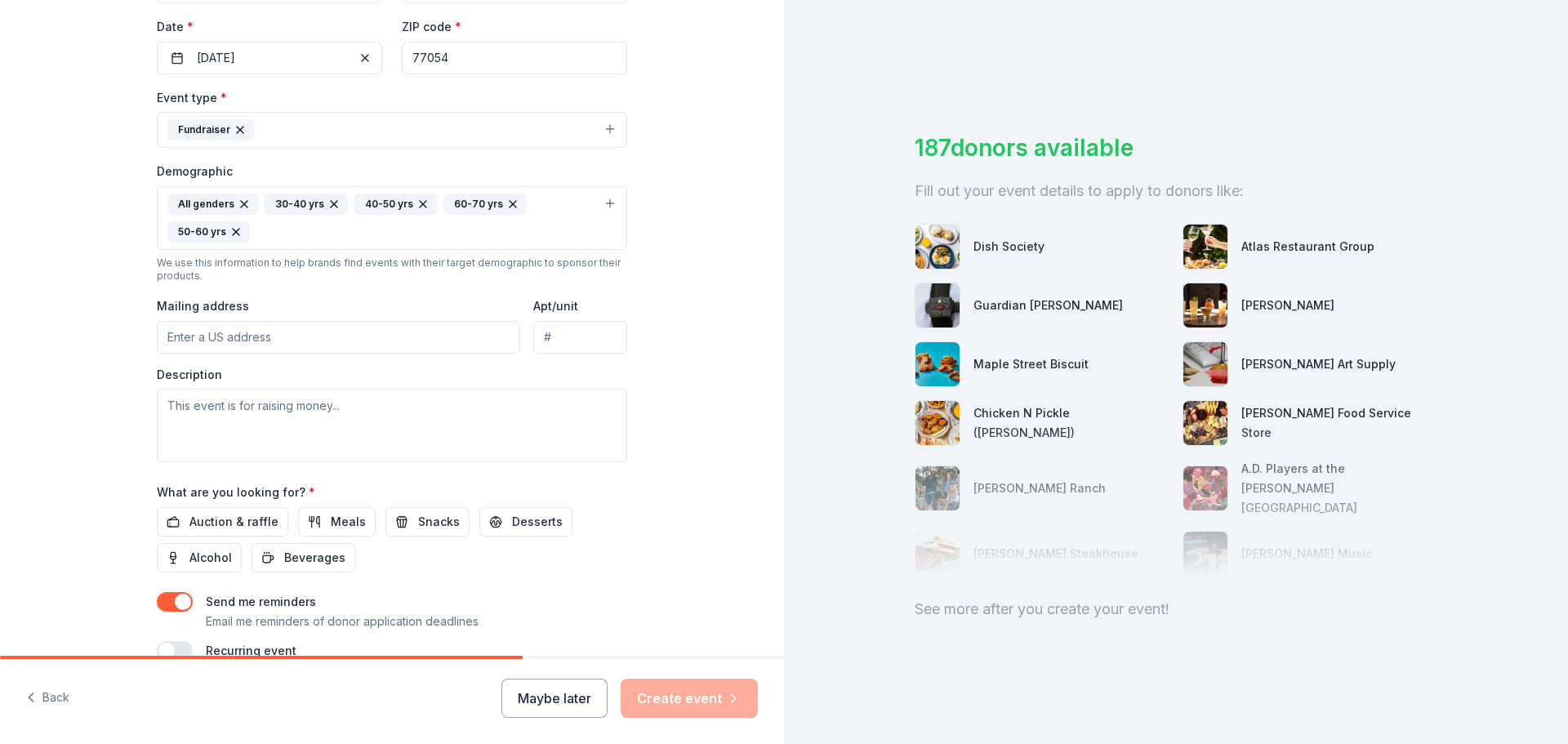
scroll to position [381, 0]
click at [418, 345] on input "Mailing address" at bounding box center [338, 336] width 363 height 33
type input "12 Coralvine Ct"
click at [418, 435] on textarea at bounding box center [391, 423] width 470 height 74
click at [449, 399] on textarea "This is our annual fundraiser. We will" at bounding box center [391, 423] width 470 height 74
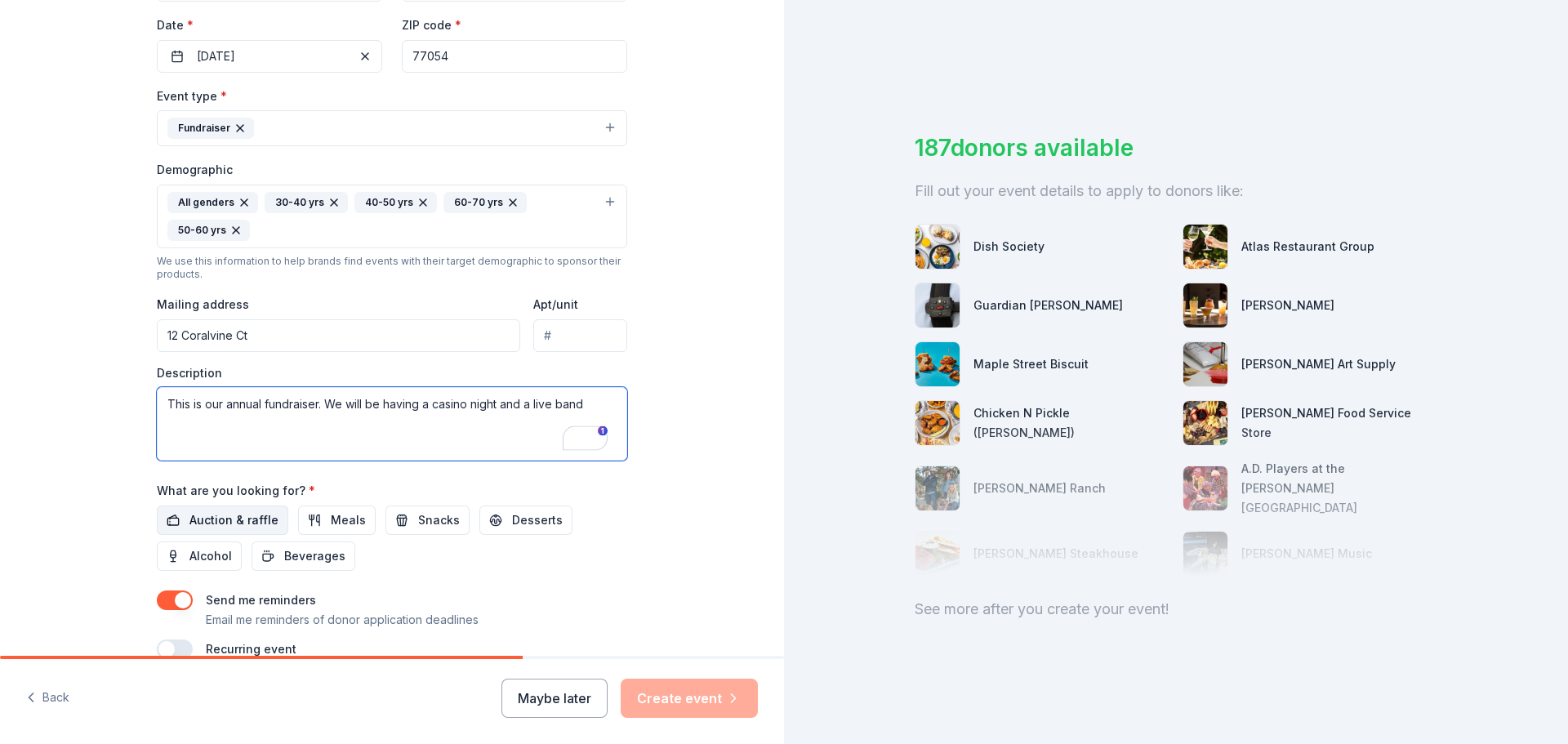
type textarea "This is our annual fundraiser. We will be having a casino night and a live band"
click at [250, 514] on span "Auction & raffle" at bounding box center [234, 520] width 89 height 19
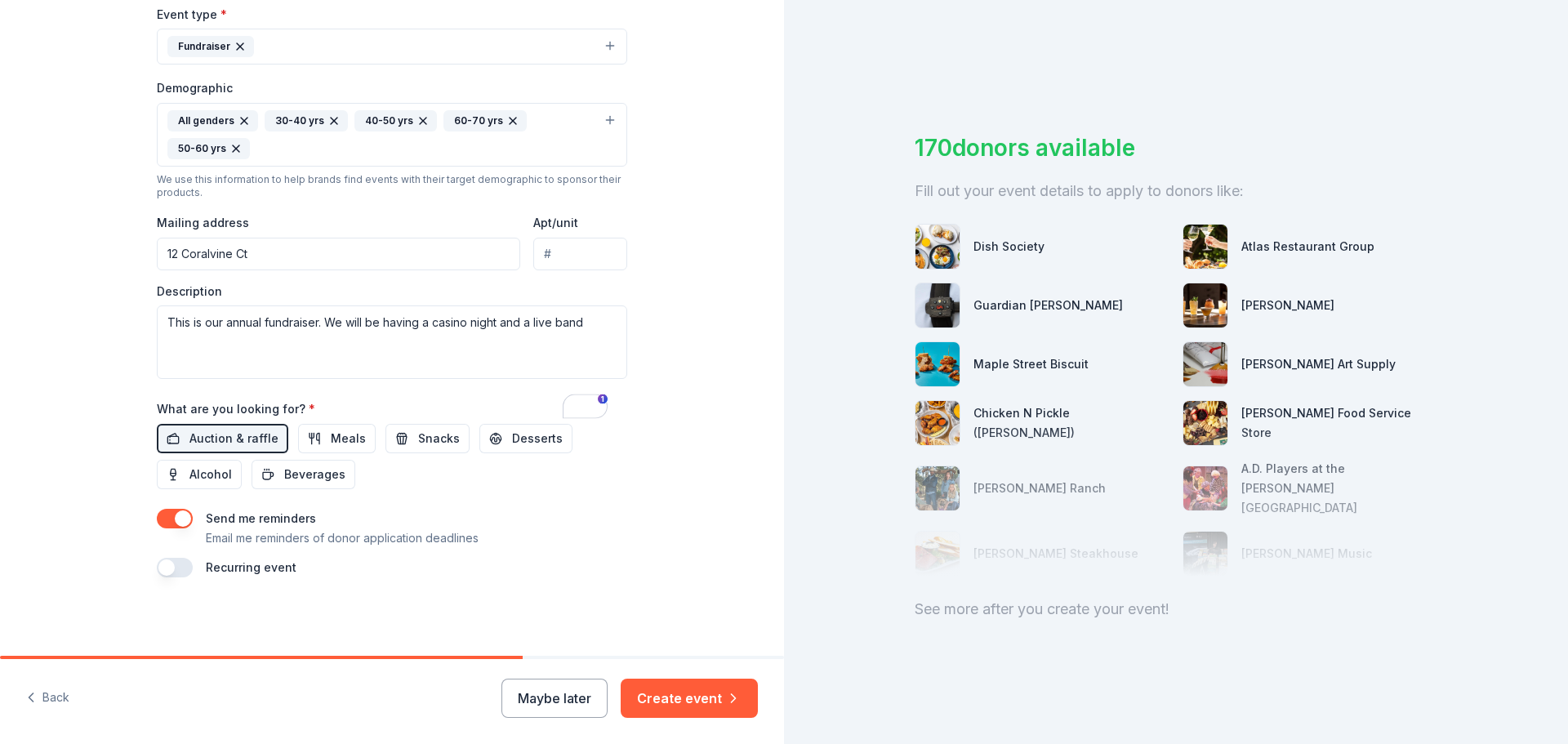
scroll to position [462, 0]
click at [669, 703] on button "Create event" at bounding box center [689, 698] width 137 height 39
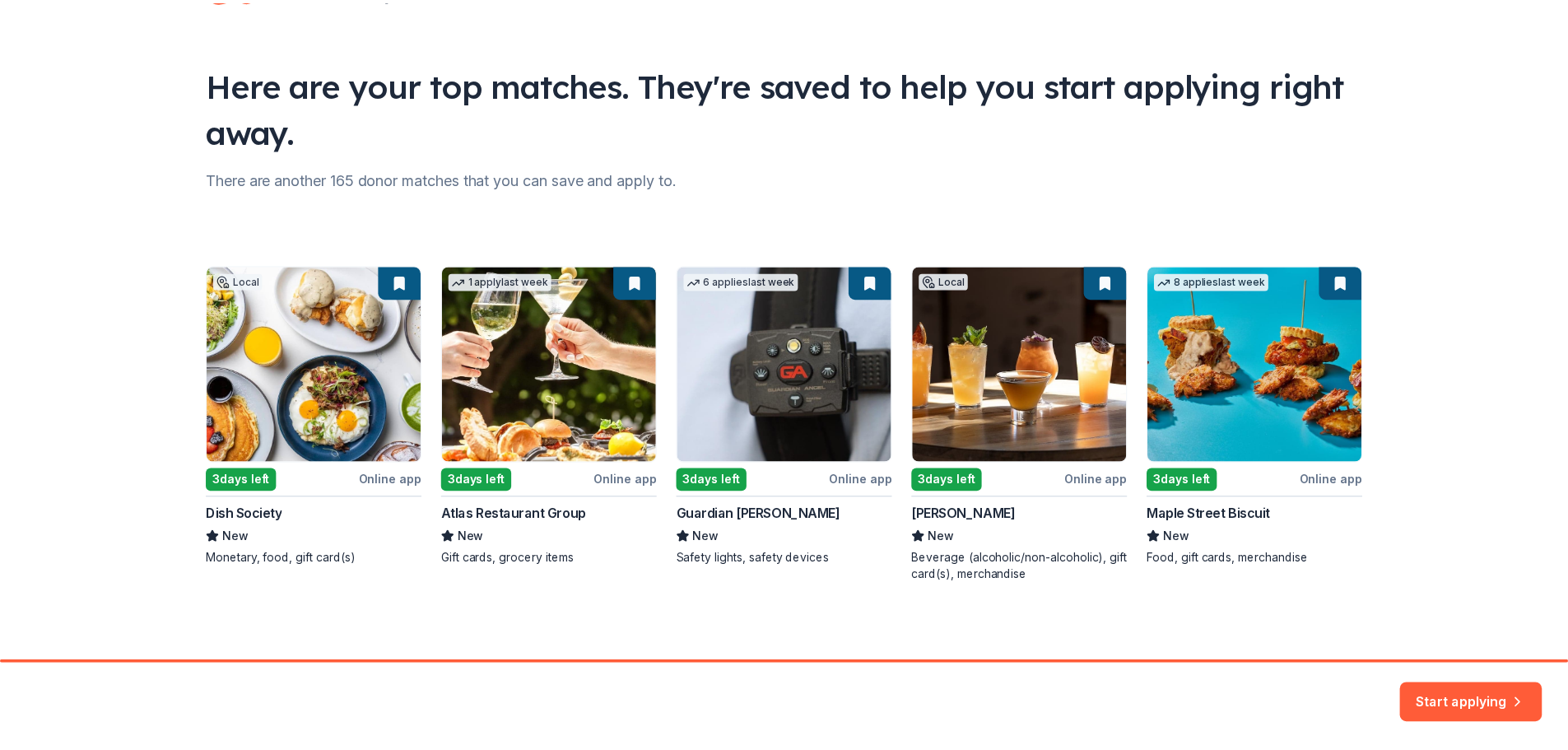
scroll to position [71, 0]
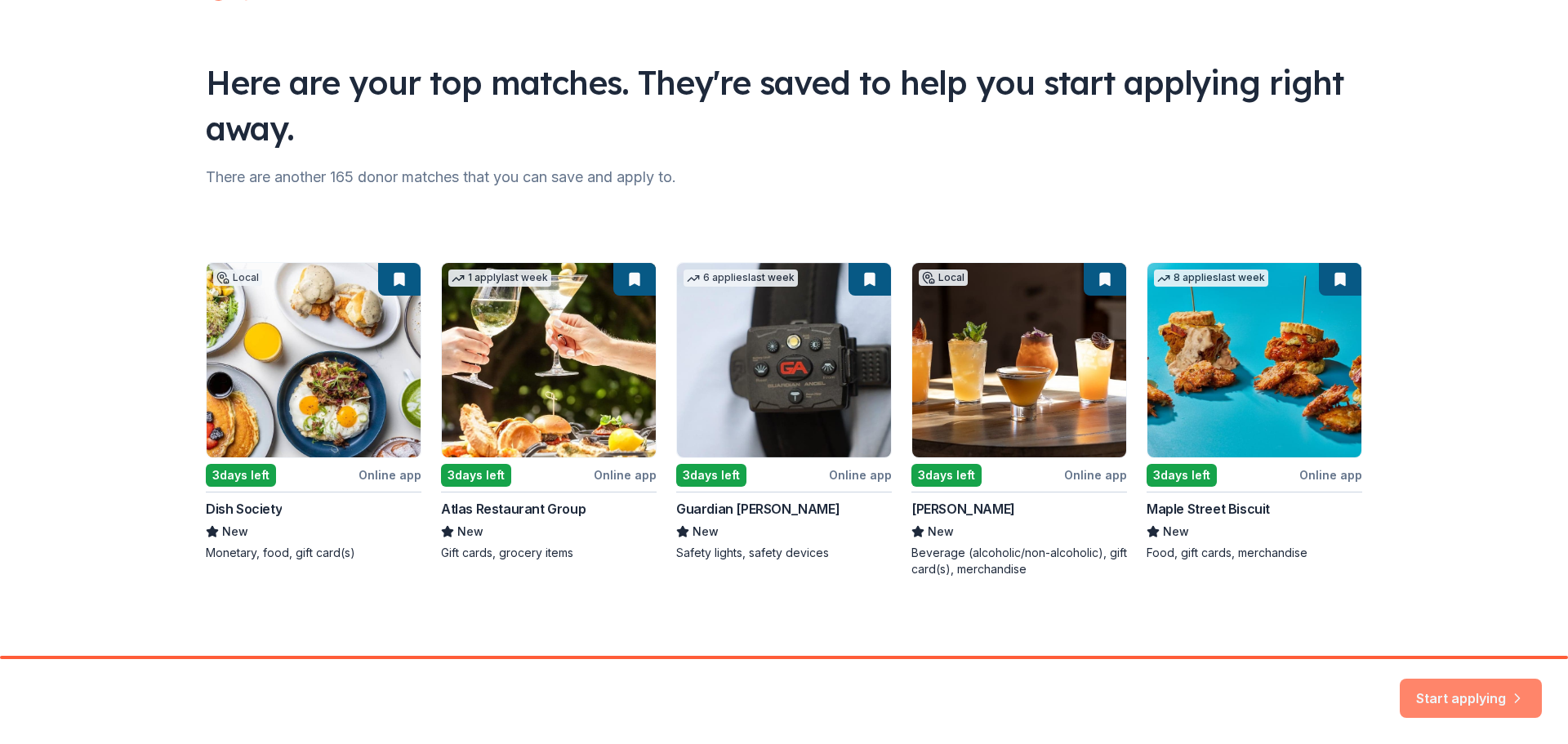
click at [1515, 701] on button "Start applying" at bounding box center [1471, 688] width 142 height 39
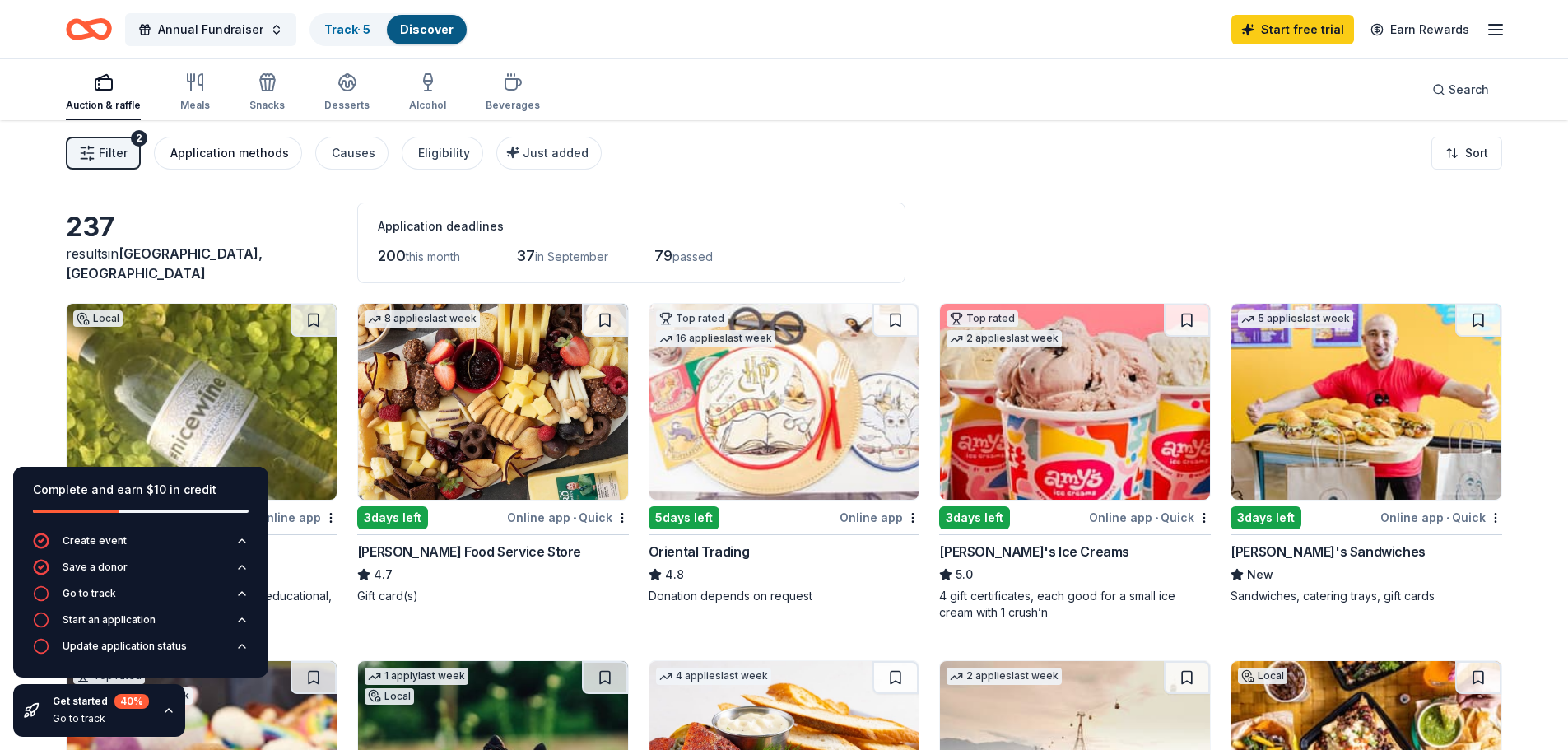
click at [249, 148] on div "Application methods" at bounding box center [229, 153] width 119 height 20
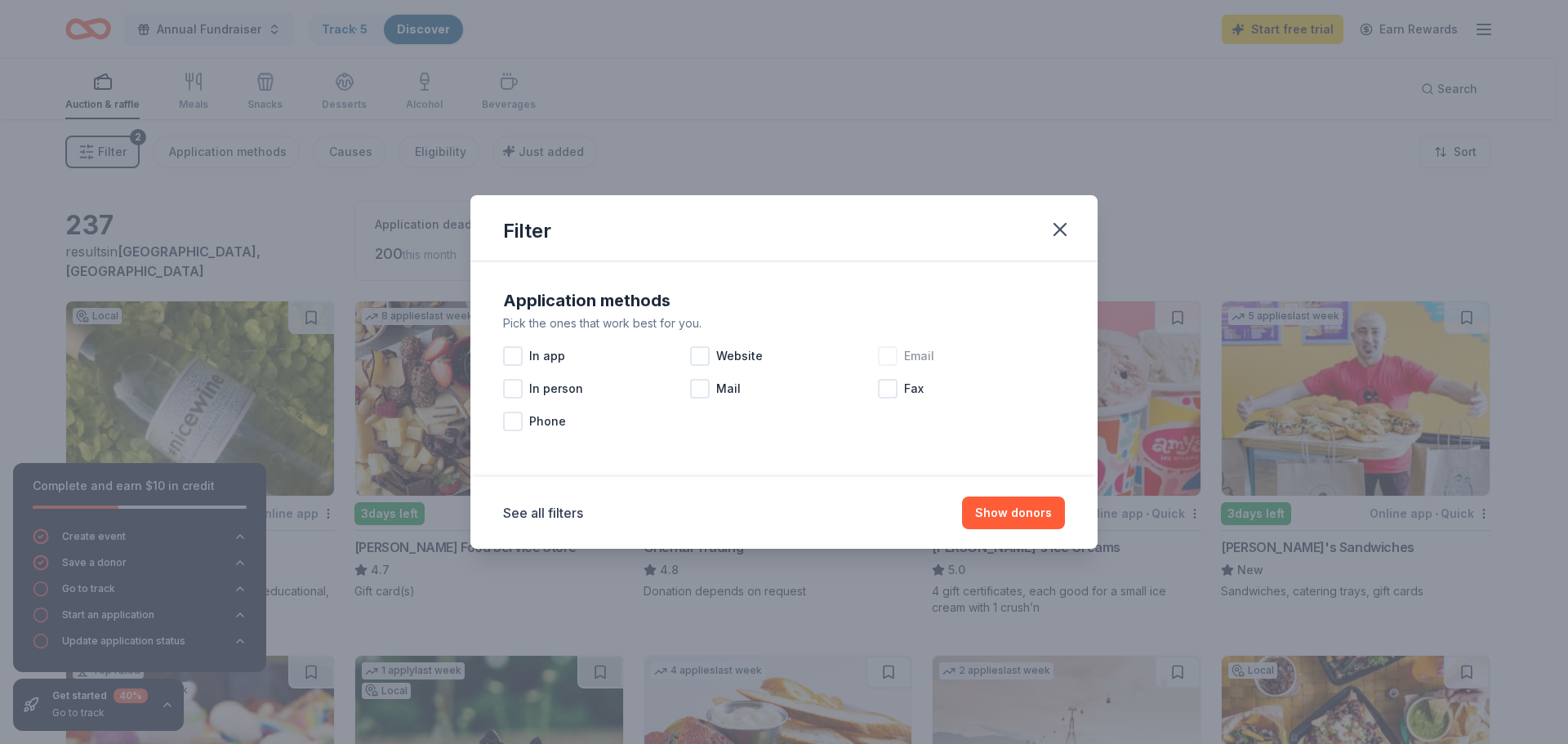
click at [905, 353] on span "Email" at bounding box center [919, 356] width 30 height 19
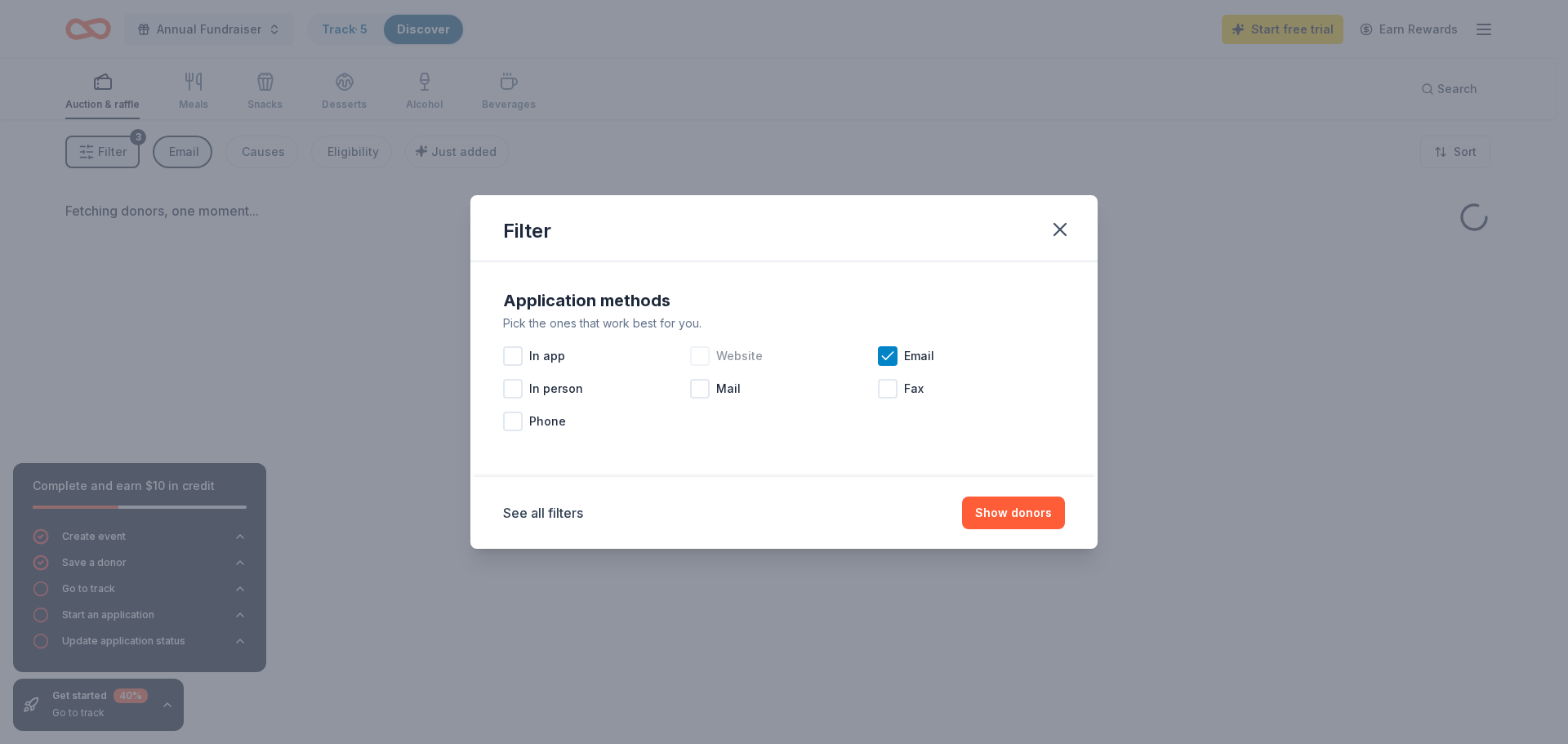
click at [703, 357] on div at bounding box center [699, 356] width 19 height 19
click at [697, 391] on div at bounding box center [699, 389] width 19 height 19
click at [545, 427] on span "Phone" at bounding box center [547, 422] width 36 height 19
click at [1055, 521] on button "Show donors" at bounding box center [1013, 513] width 103 height 33
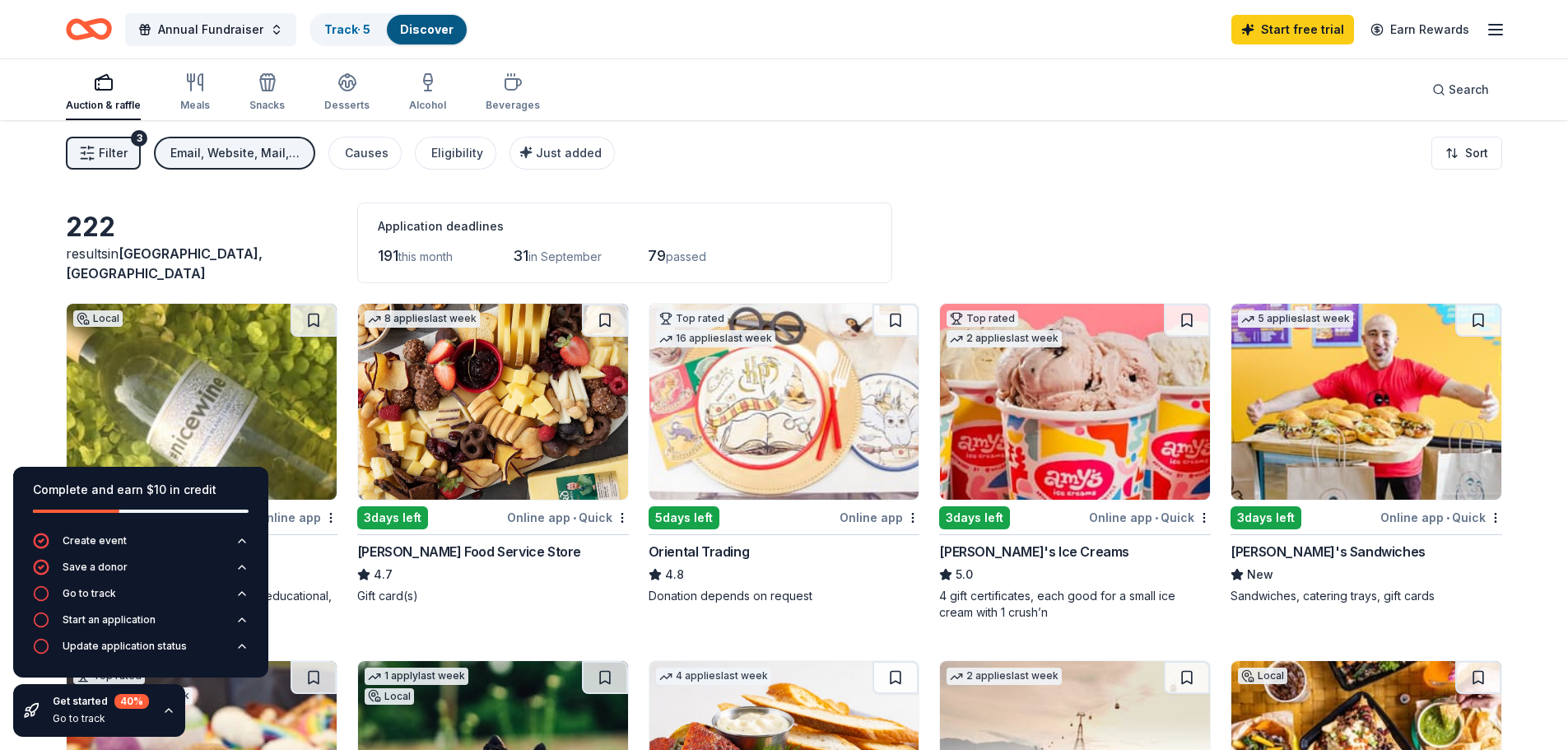
click at [375, 172] on div "Filter 3 Email, Website, Mail, Phone Causes Eligibility Just added Sort" at bounding box center [784, 154] width 1568 height 66
click at [375, 156] on div "Causes" at bounding box center [366, 153] width 44 height 20
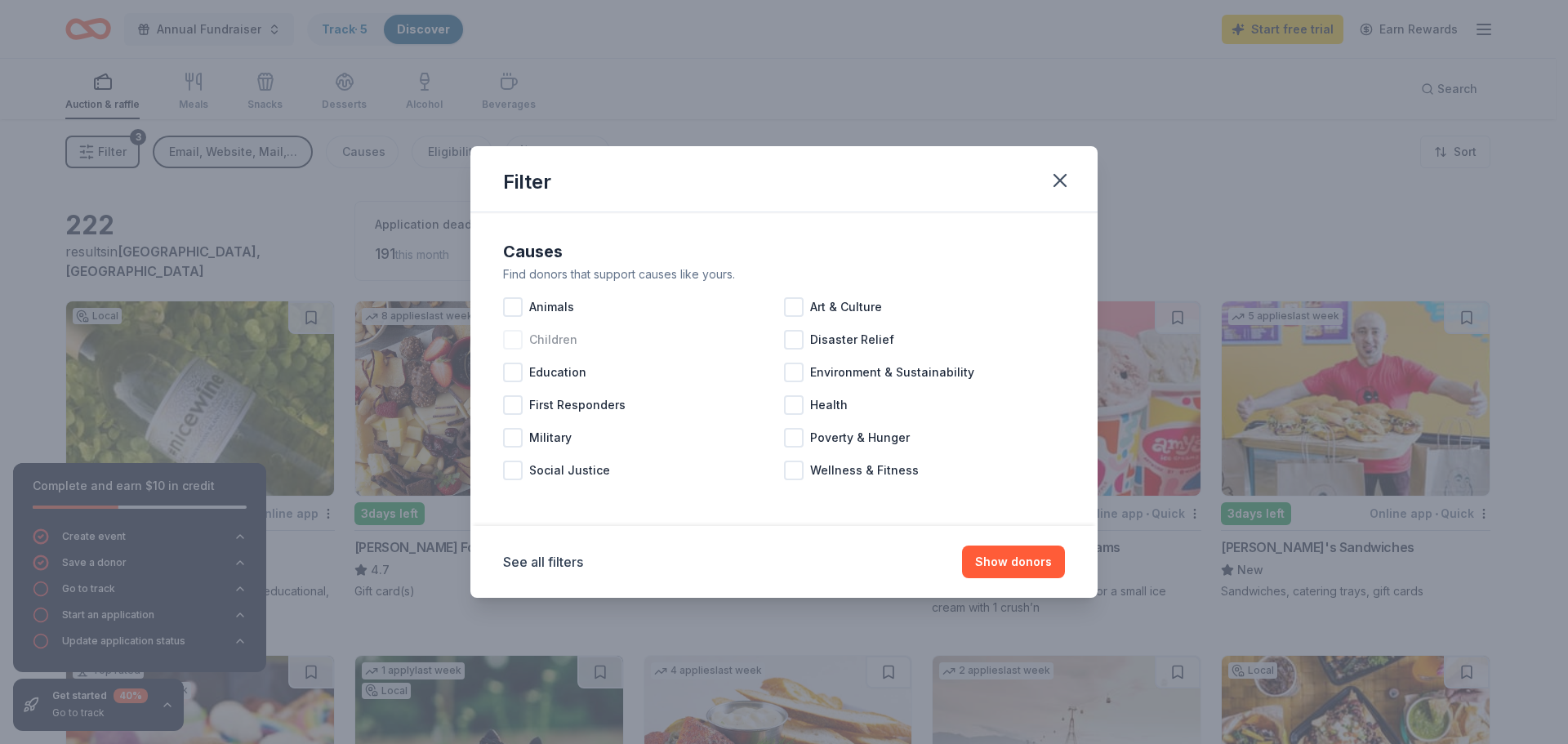
click at [549, 344] on span "Children" at bounding box center [553, 340] width 48 height 19
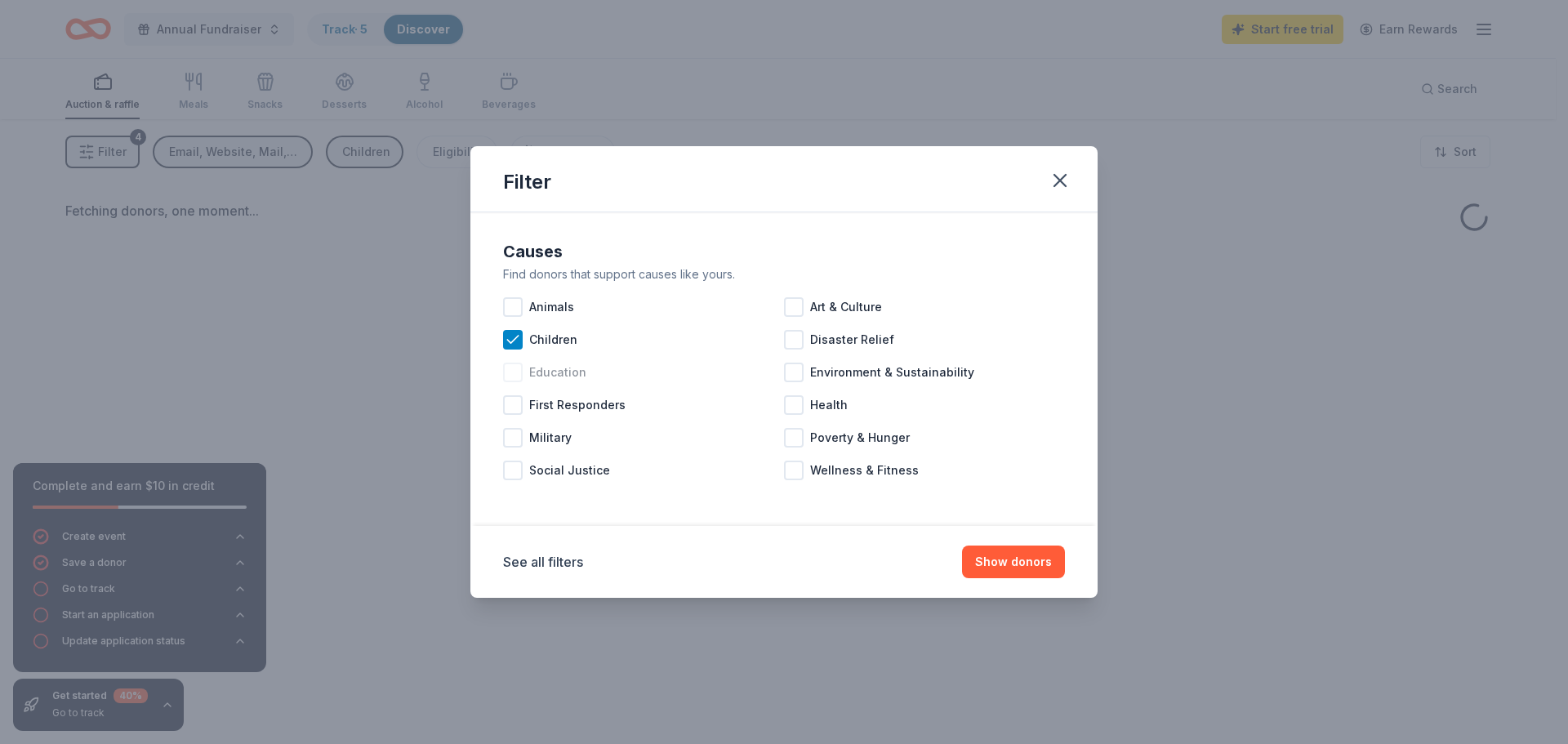
click at [552, 364] on span "Education" at bounding box center [558, 372] width 58 height 19
click at [557, 346] on span "Children" at bounding box center [553, 340] width 48 height 19
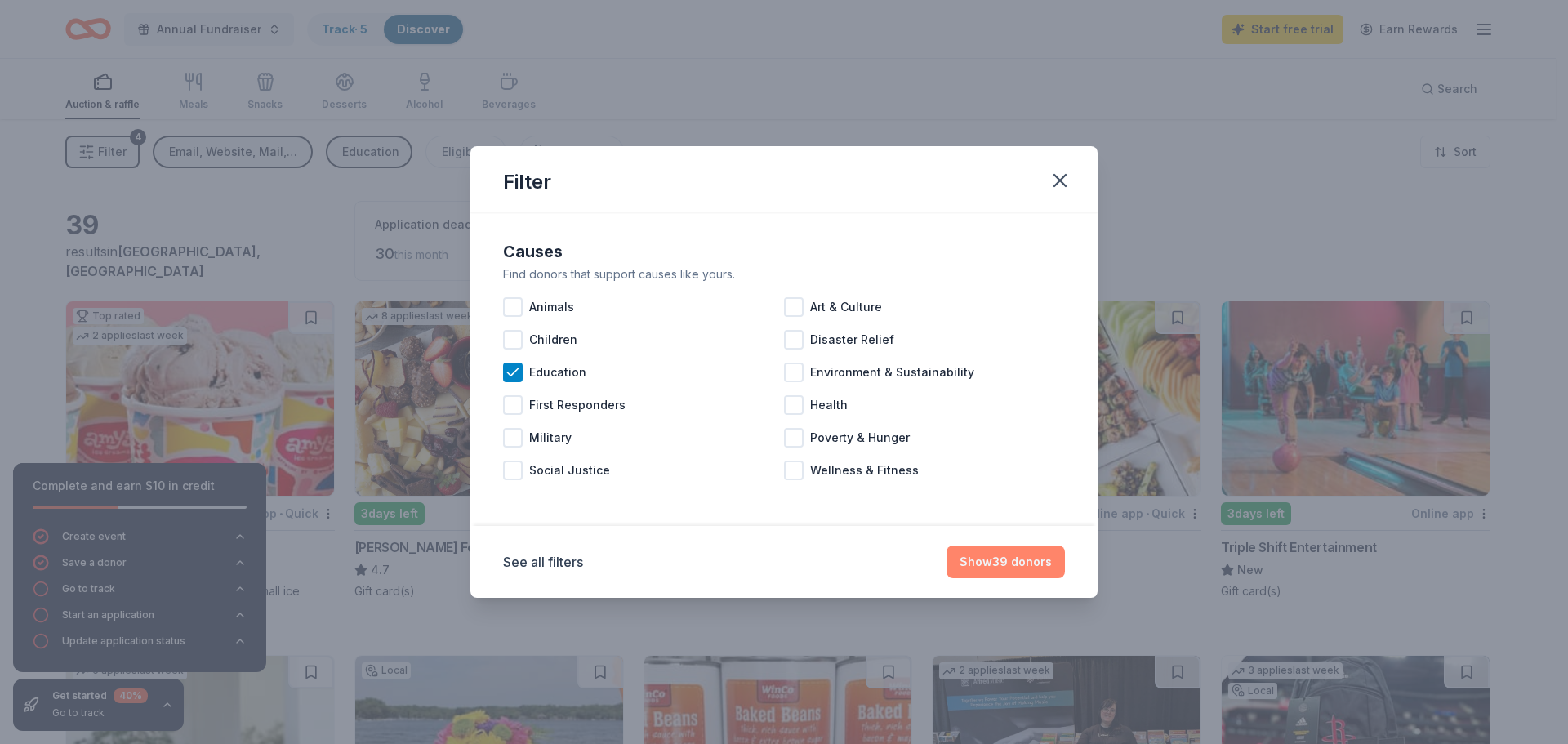
click at [970, 556] on button "Show 39 donors" at bounding box center [1006, 562] width 119 height 33
